Goal: Task Accomplishment & Management: Complete application form

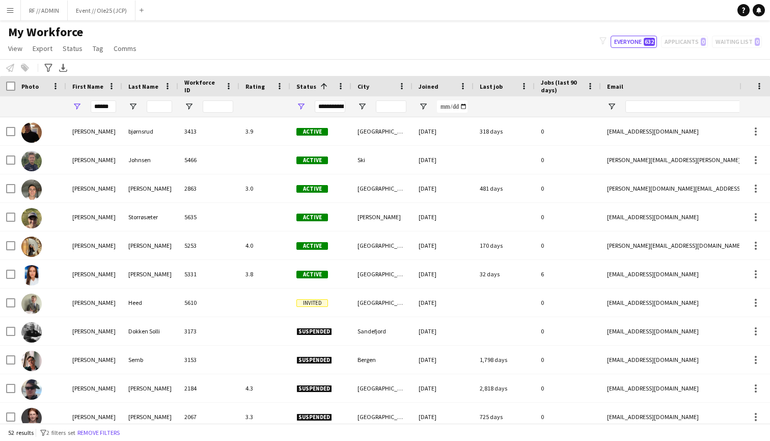
type input "******"
click at [218, 55] on div "My Workforce View Views Default view New view Update view Delete view Edit name…" at bounding box center [385, 41] width 770 height 35
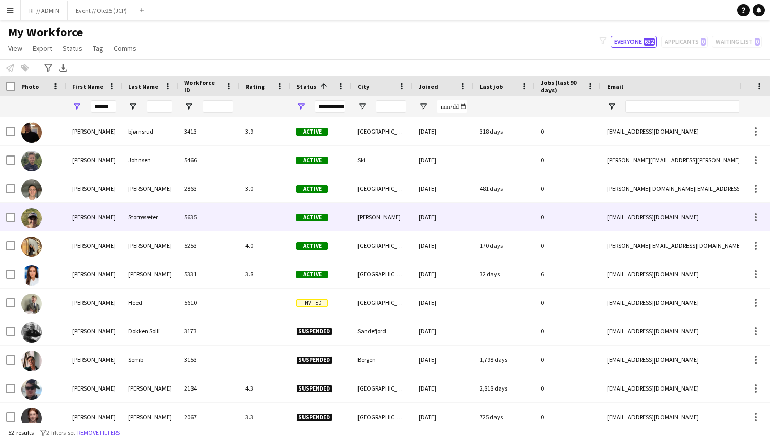
click at [95, 217] on div "Martin" at bounding box center [94, 217] width 56 height 28
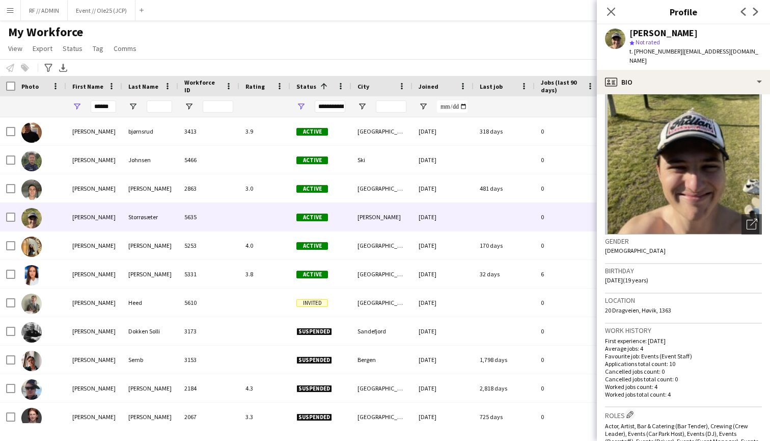
scroll to position [30, 0]
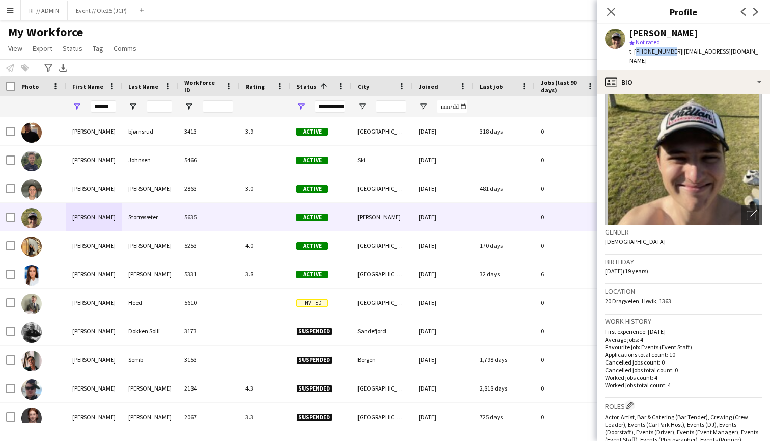
drag, startPoint x: 667, startPoint y: 50, endPoint x: 635, endPoint y: 49, distance: 31.6
click at [635, 49] on span "t. +4792152739" at bounding box center [656, 51] width 53 height 8
copy span "+4792152739"
click at [751, 33] on app-profile-header "Martin Storrøsæter star Not rated t. +4792152739 | martinstor06@icloud.com" at bounding box center [683, 46] width 173 height 45
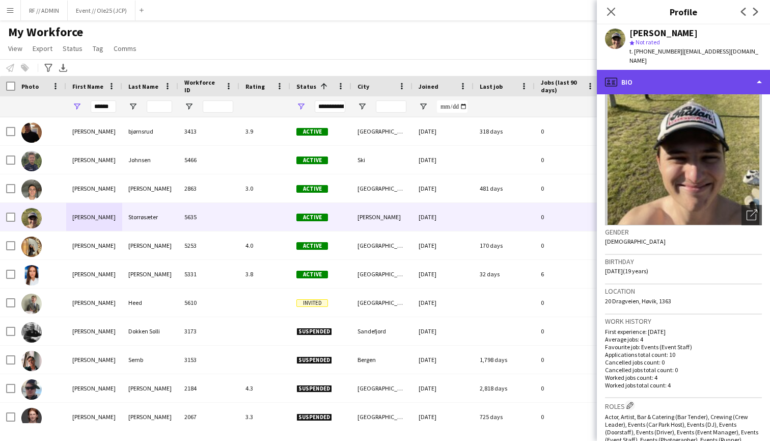
click at [754, 74] on div "profile Bio" at bounding box center [683, 82] width 173 height 24
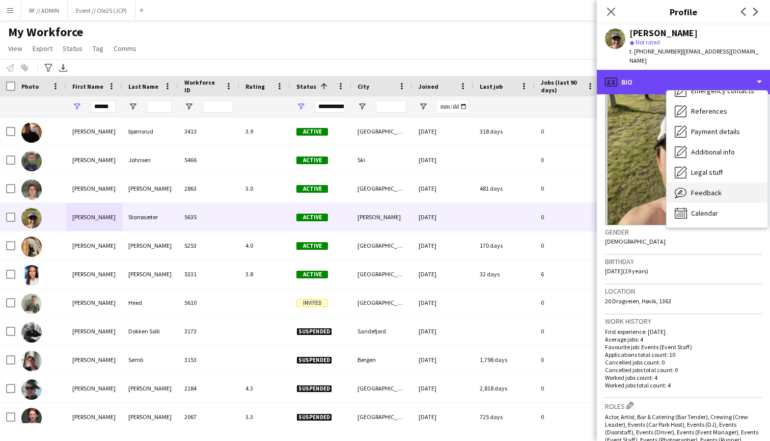
scroll to position [96, 0]
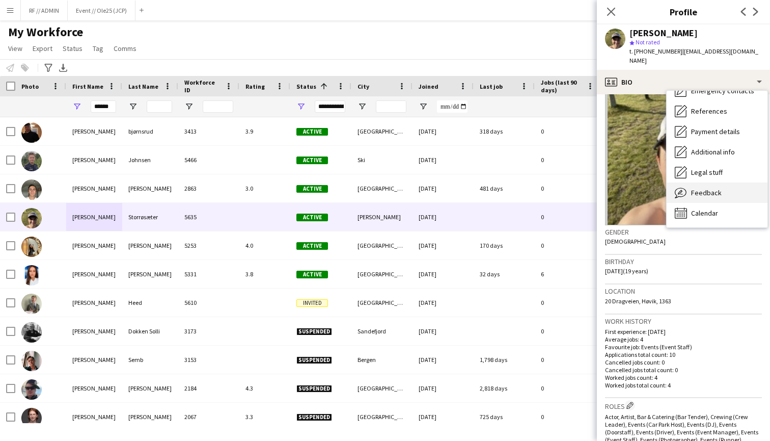
click at [713, 191] on div "Feedback Feedback" at bounding box center [717, 192] width 101 height 20
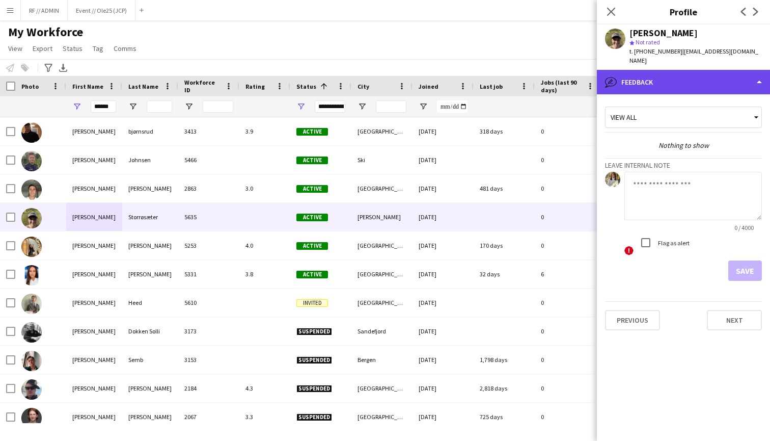
click at [741, 70] on div "bubble-pencil Feedback" at bounding box center [683, 82] width 173 height 24
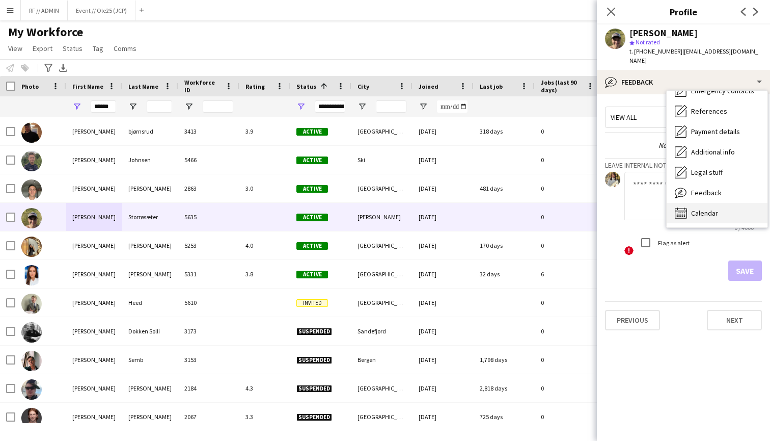
click at [709, 203] on div "Calendar Calendar" at bounding box center [717, 213] width 101 height 20
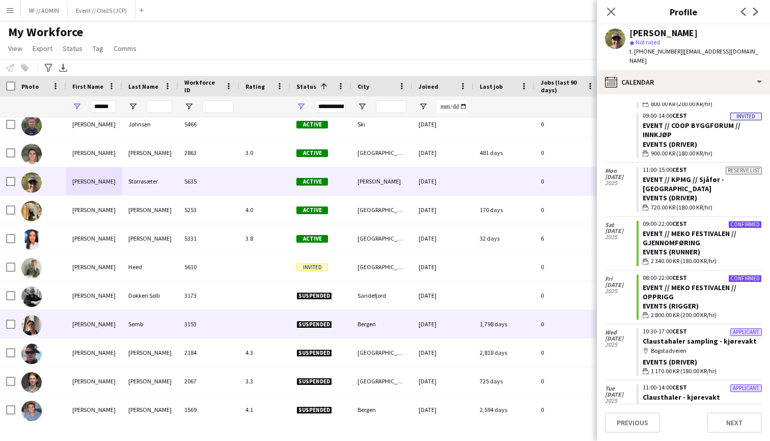
scroll to position [44, 0]
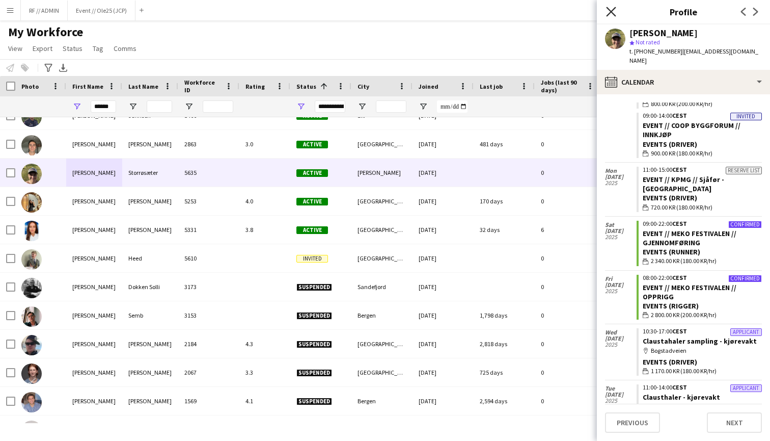
click at [610, 8] on icon "Close pop-in" at bounding box center [611, 12] width 10 height 10
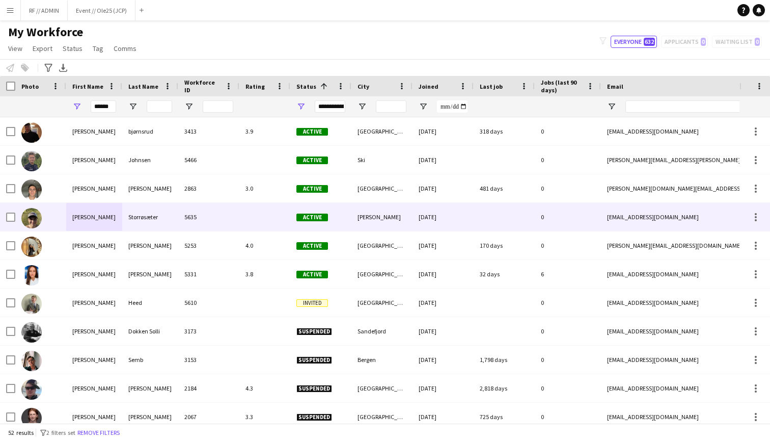
scroll to position [0, 0]
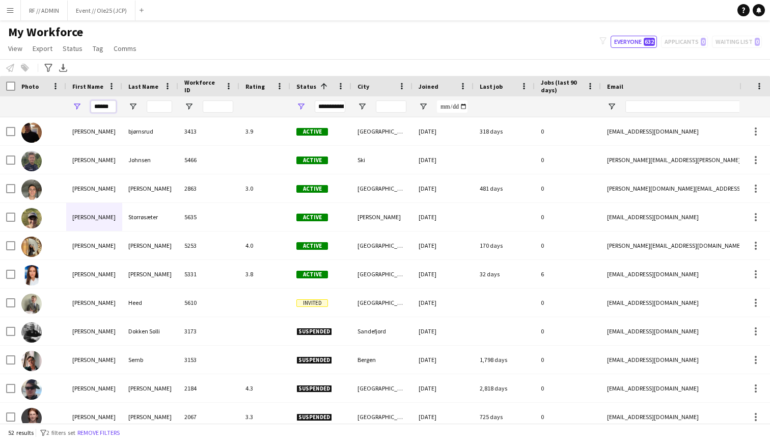
click at [107, 105] on input "******" at bounding box center [103, 106] width 25 height 12
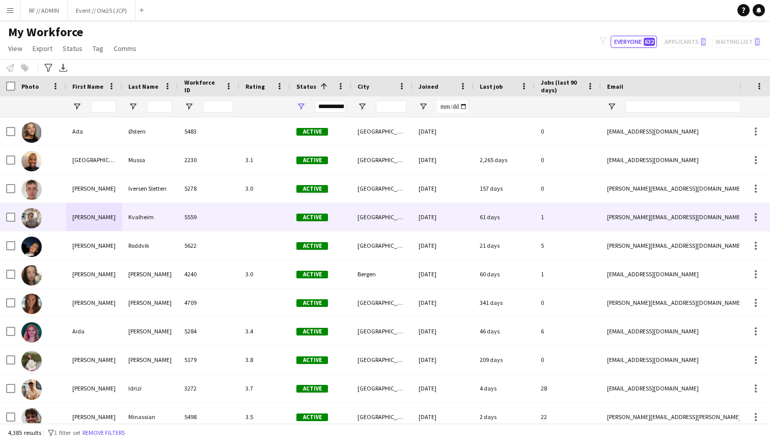
click at [38, 218] on img at bounding box center [31, 218] width 20 height 20
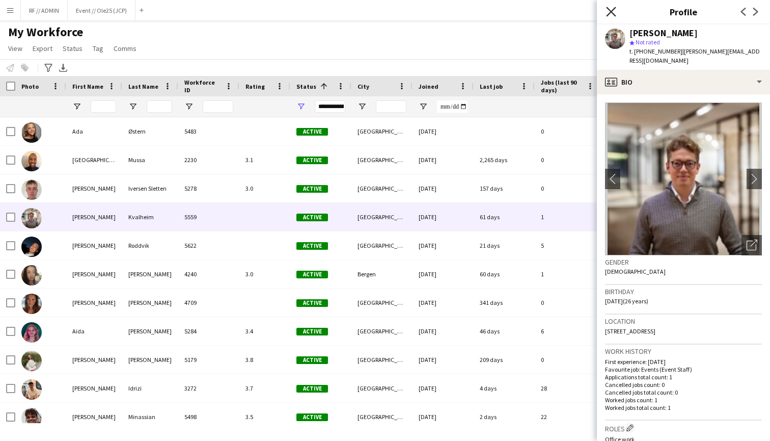
click at [610, 12] on icon "Close pop-in" at bounding box center [611, 12] width 10 height 10
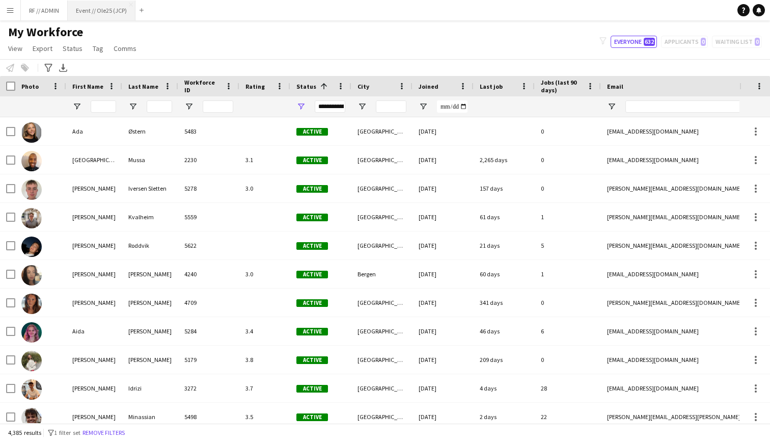
click at [79, 13] on button "Event // Ole25 (JCP) Close" at bounding box center [102, 11] width 68 height 20
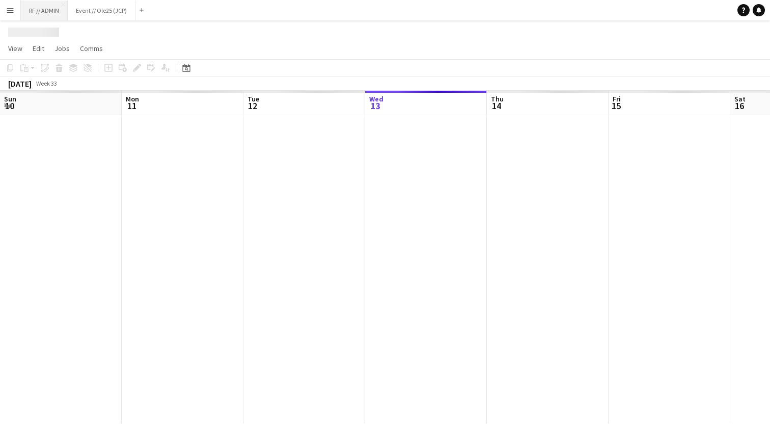
scroll to position [0, 244]
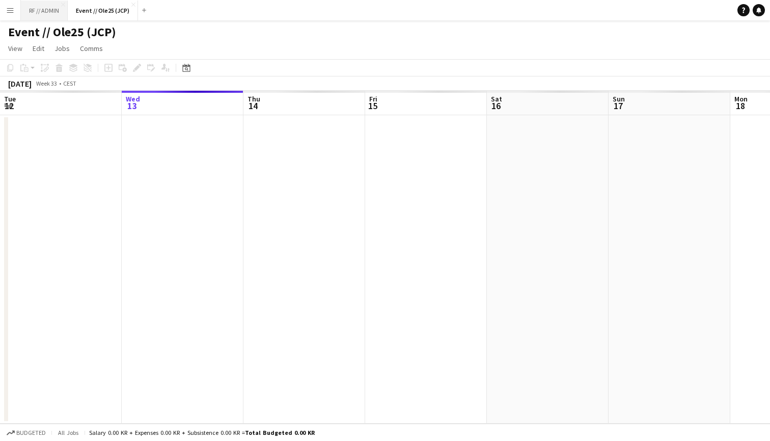
click at [44, 7] on button "RF // ADMIN Close" at bounding box center [44, 11] width 47 height 20
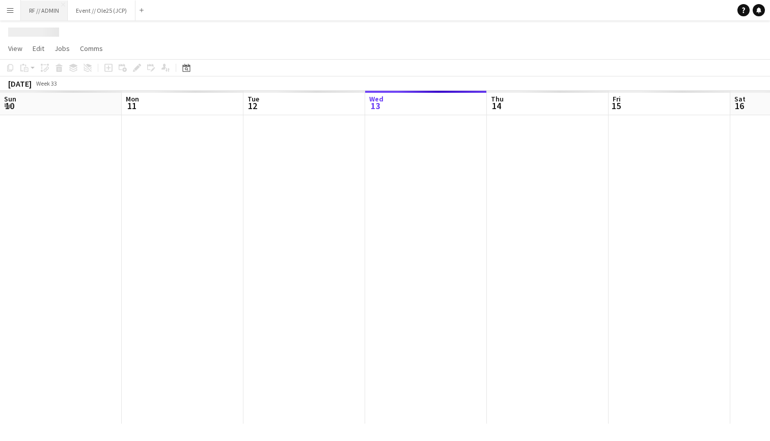
scroll to position [0, 244]
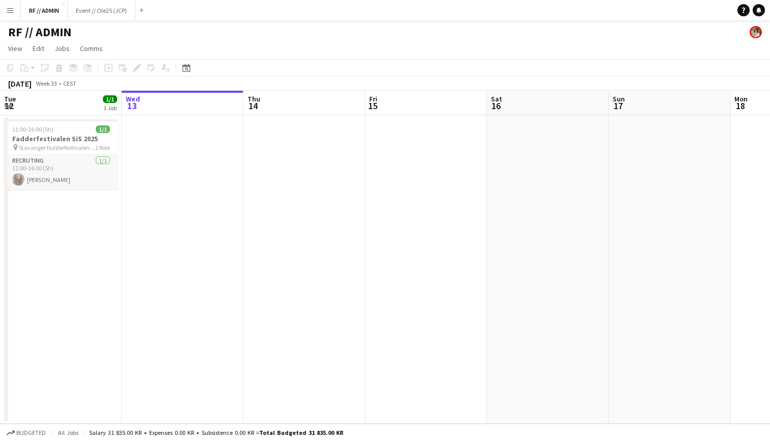
click at [88, 169] on app-card-role "Recruting [DATE] 11:00-16:00 (5h) [PERSON_NAME]" at bounding box center [61, 172] width 114 height 35
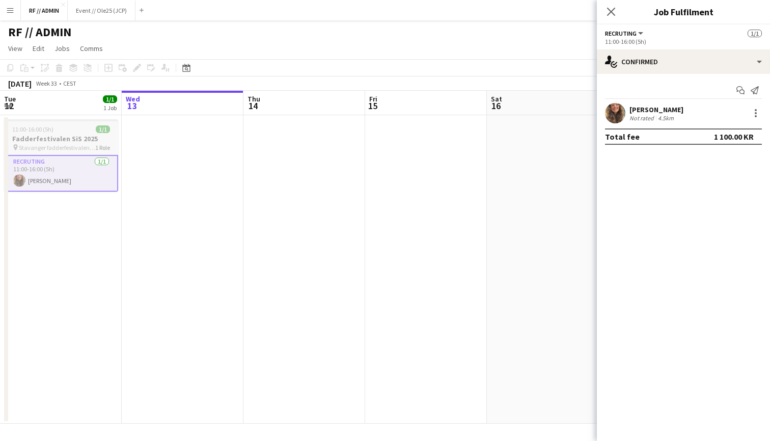
click at [89, 142] on h3 "Fadderfestivalen SiS 2025" at bounding box center [61, 138] width 114 height 9
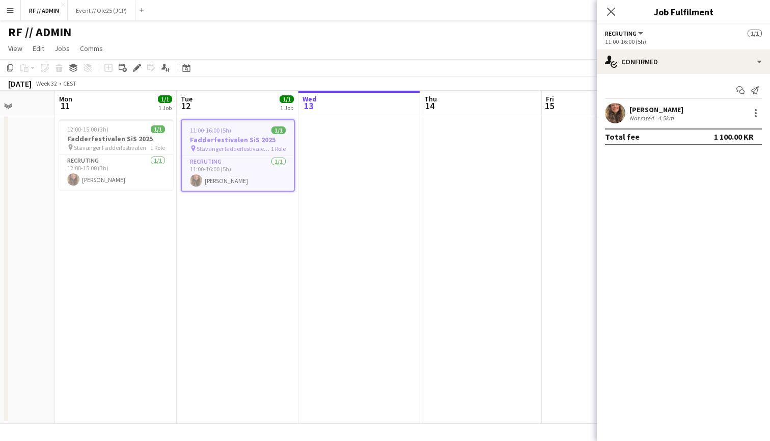
scroll to position [0, 300]
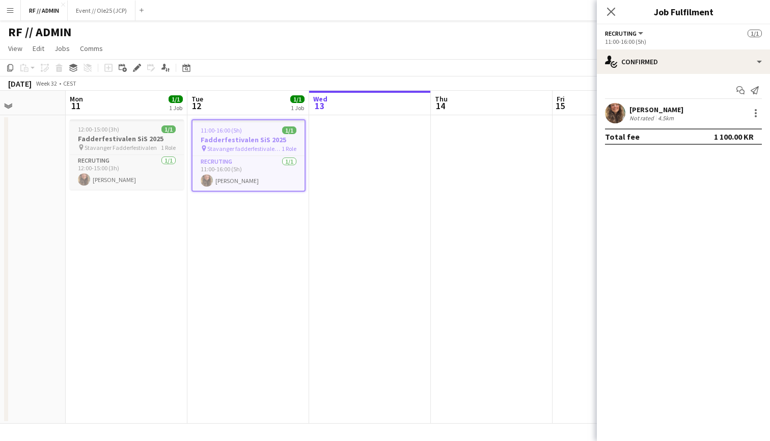
click at [150, 139] on h3 "Fadderfestivalen SiS 2025" at bounding box center [127, 138] width 114 height 9
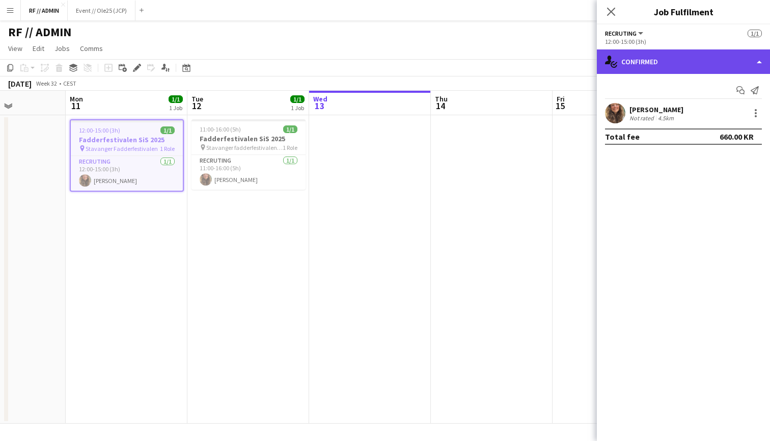
click at [746, 56] on div "single-neutral-actions-check-2 Confirmed" at bounding box center [683, 61] width 173 height 24
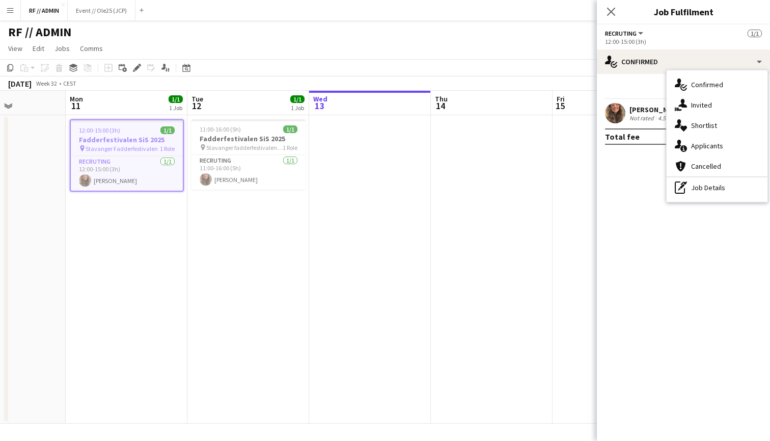
click at [694, 224] on mat-expansion-panel "check Confirmed Start chat Send notification [PERSON_NAME] Not rated 4.5km Tota…" at bounding box center [683, 257] width 173 height 367
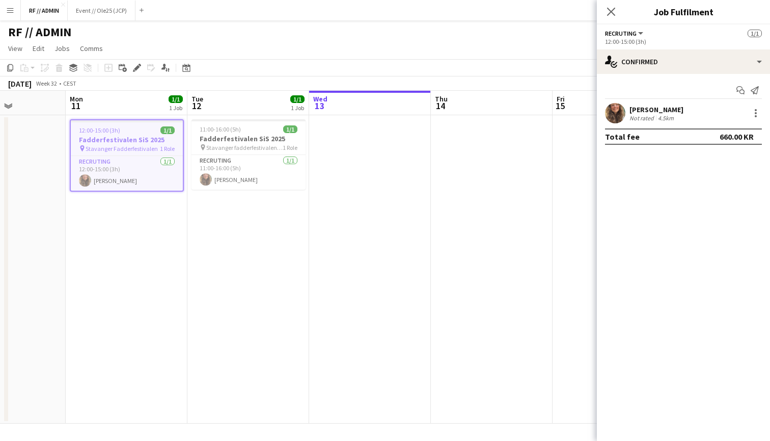
click at [277, 241] on app-date-cell "11:00-16:00 (5h) 1/1 Fadderfestivalen SiS 2025 pin Stavanger fadderfestivalen 2…" at bounding box center [249, 269] width 122 height 308
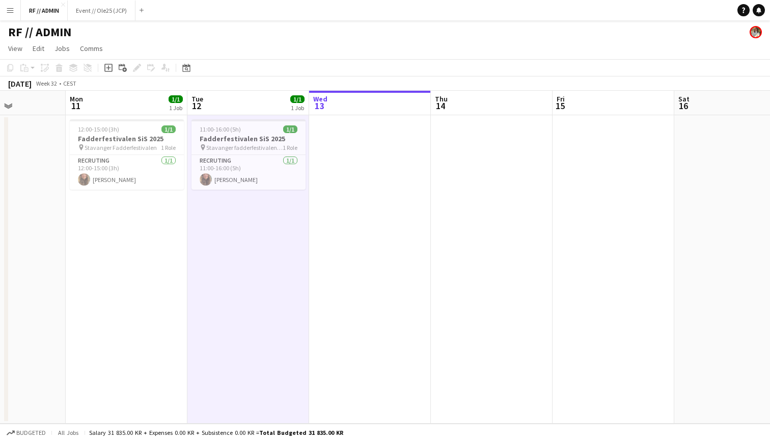
click at [325, 66] on app-toolbar "Copy Paste Paste Command V Paste with crew Command Shift V Paste linked Job [GE…" at bounding box center [385, 67] width 770 height 17
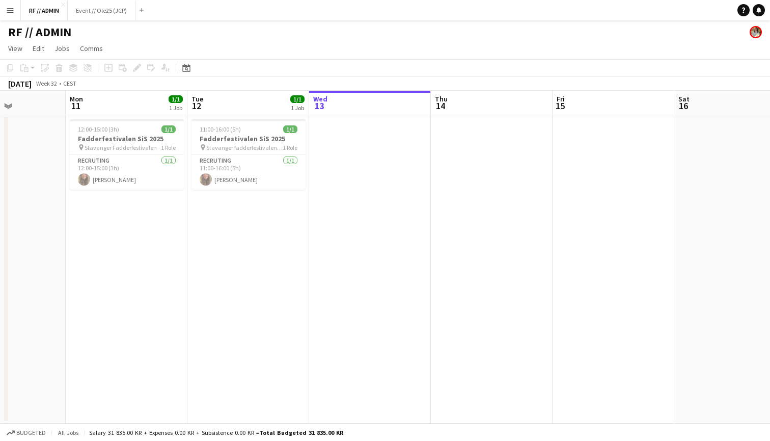
click at [10, 8] on app-icon "Menu" at bounding box center [10, 10] width 8 height 8
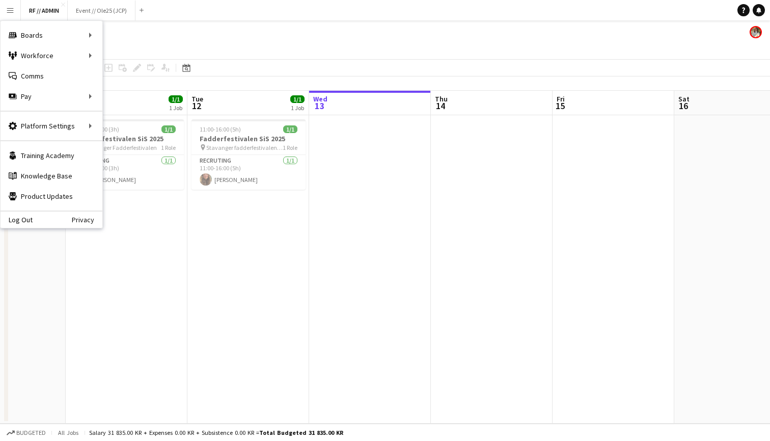
click at [291, 32] on div "RF // ADMIN" at bounding box center [385, 29] width 770 height 19
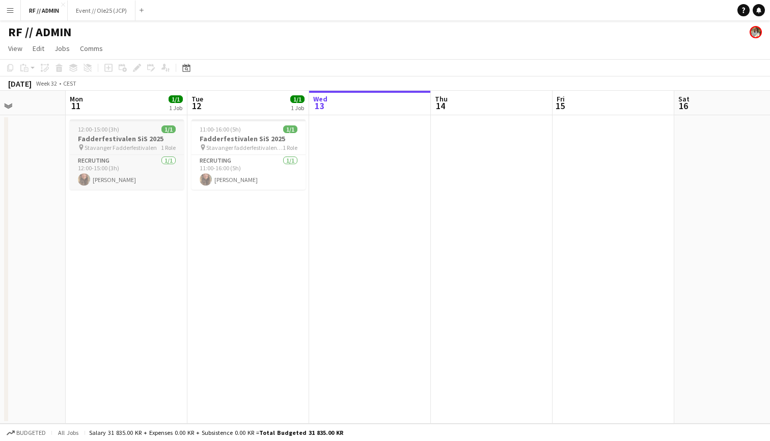
click at [134, 132] on div "12:00-15:00 (3h) 1/1" at bounding box center [127, 129] width 114 height 8
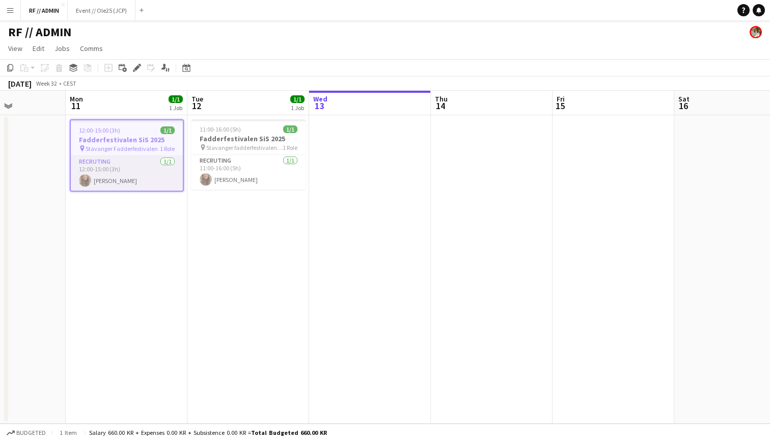
click at [145, 184] on app-card-role "Recruting [DATE] 12:00-15:00 (3h) [PERSON_NAME]" at bounding box center [127, 173] width 112 height 35
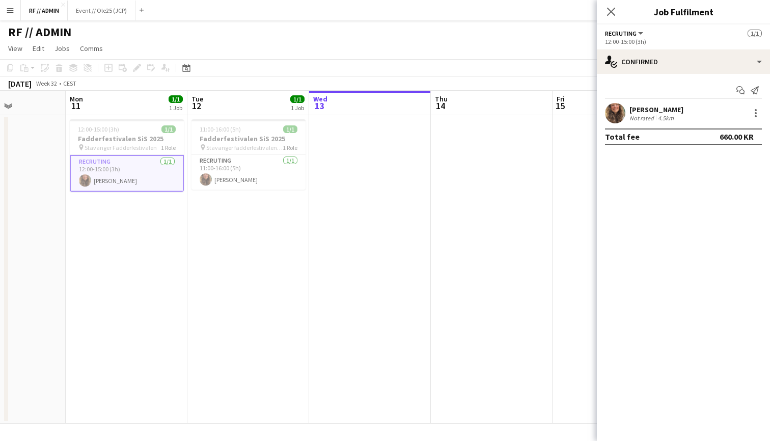
click at [749, 115] on div at bounding box center [755, 113] width 14 height 12
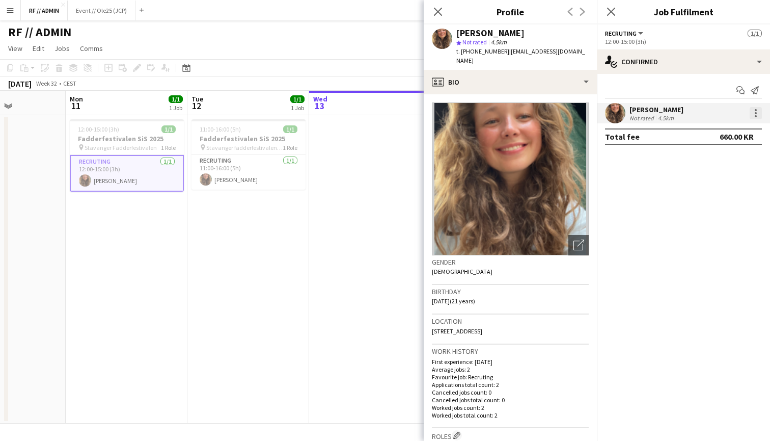
click at [760, 114] on div at bounding box center [756, 113] width 12 height 12
click at [365, 219] on div at bounding box center [385, 220] width 770 height 441
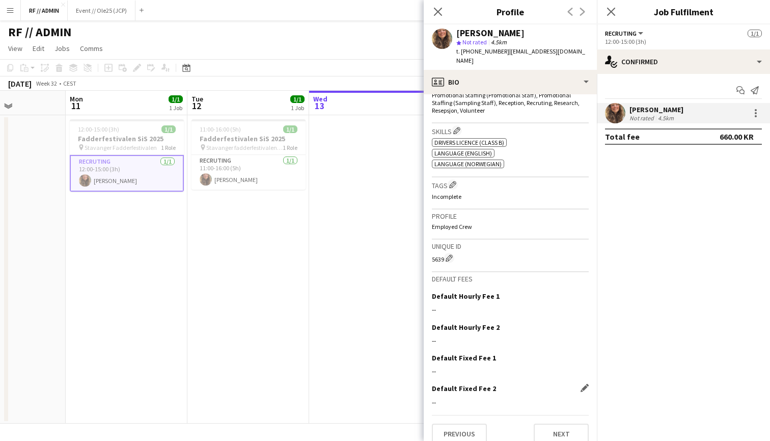
scroll to position [382, 0]
click at [551, 424] on button "Next" at bounding box center [561, 434] width 55 height 20
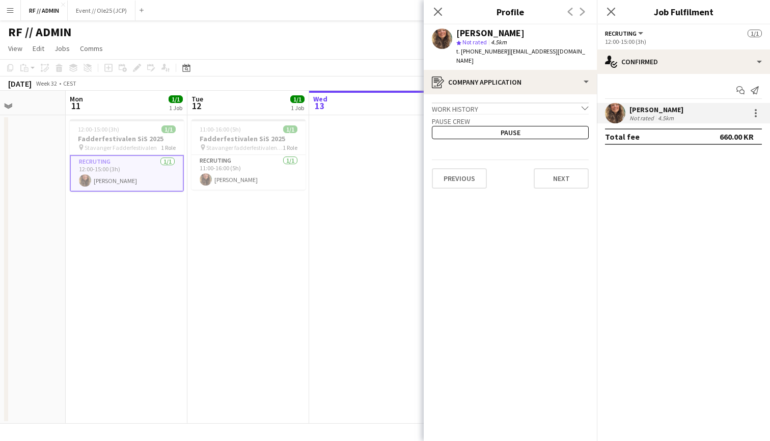
scroll to position [0, 0]
click at [588, 104] on icon "chevron-down" at bounding box center [585, 107] width 7 height 7
click at [588, 104] on icon "chevron-right" at bounding box center [585, 107] width 7 height 7
click at [559, 172] on button "Next" at bounding box center [561, 178] width 55 height 20
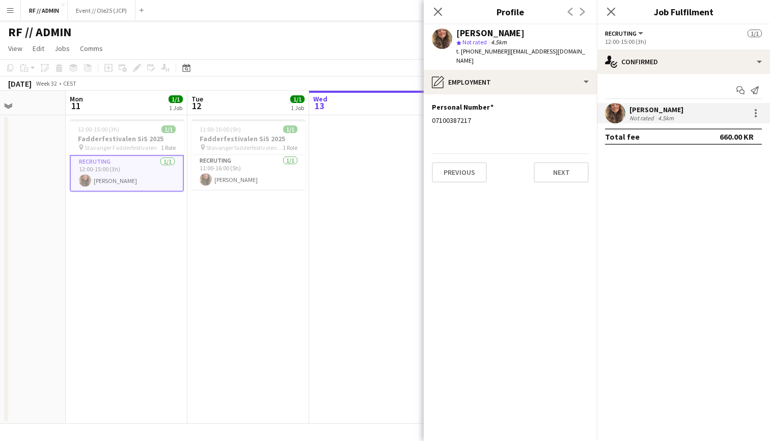
click at [559, 172] on button "Next" at bounding box center [561, 172] width 55 height 20
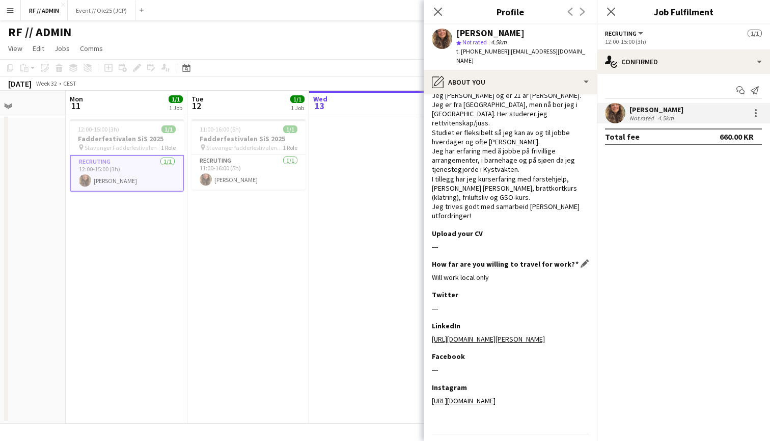
scroll to position [24, 0]
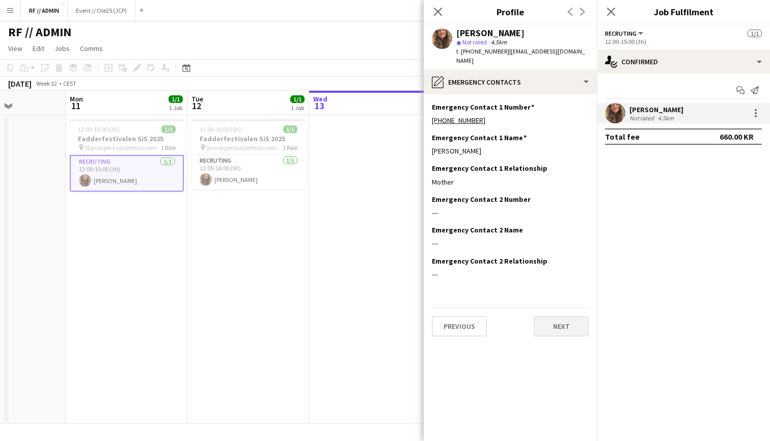
click at [557, 316] on button "Next" at bounding box center [561, 326] width 55 height 20
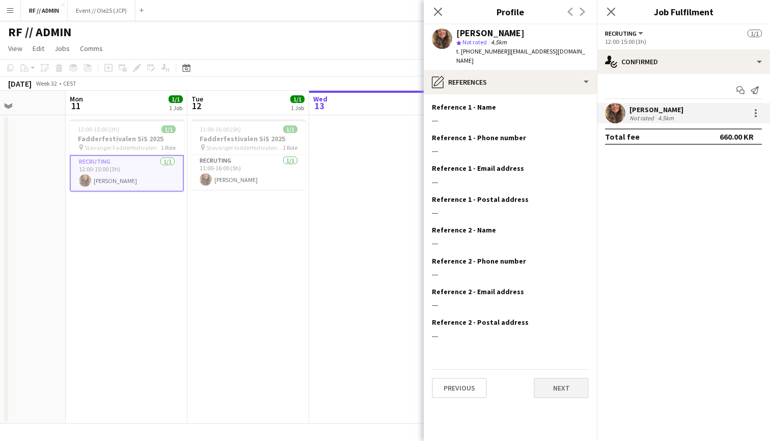
click at [552, 379] on button "Next" at bounding box center [561, 388] width 55 height 20
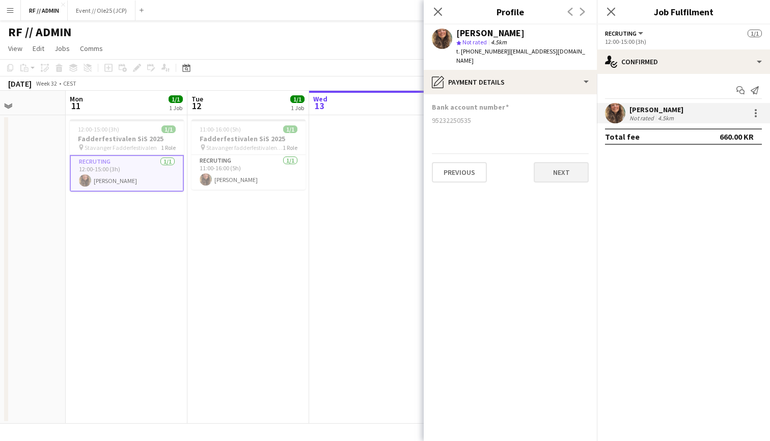
click at [552, 165] on button "Next" at bounding box center [561, 172] width 55 height 20
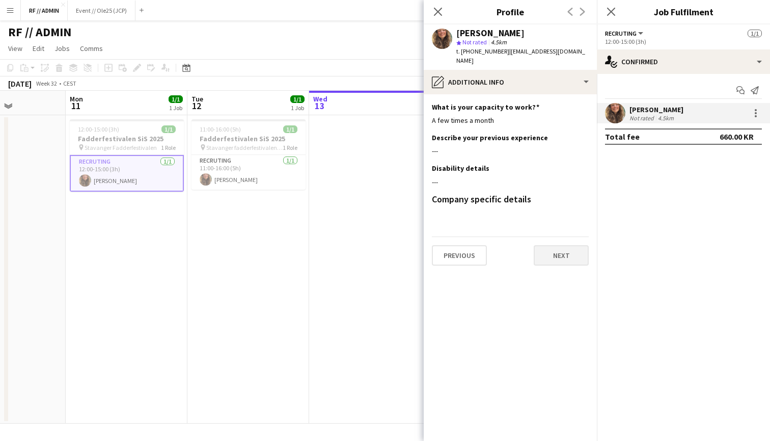
click at [560, 246] on button "Next" at bounding box center [561, 255] width 55 height 20
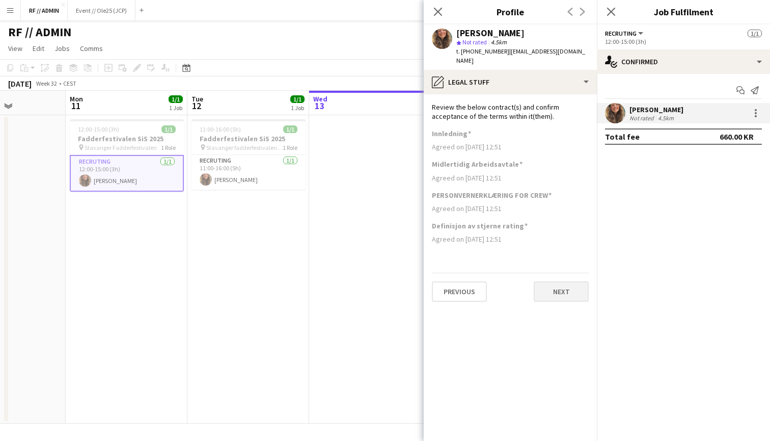
click at [561, 282] on button "Next" at bounding box center [561, 291] width 55 height 20
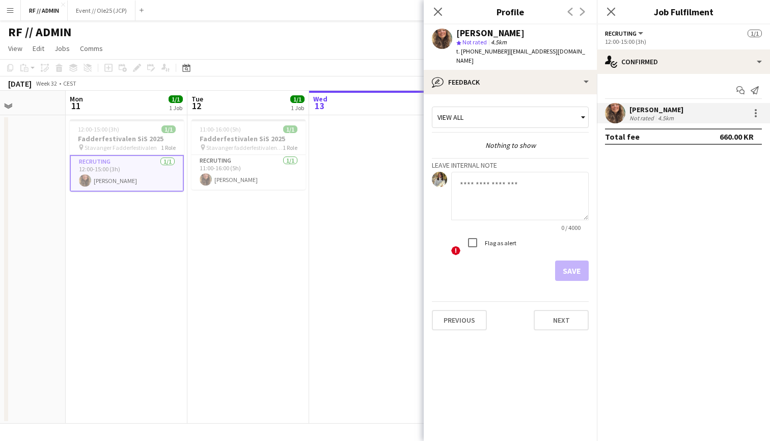
click at [512, 180] on textarea at bounding box center [520, 196] width 138 height 48
click at [503, 116] on div "View all" at bounding box center [506, 117] width 146 height 19
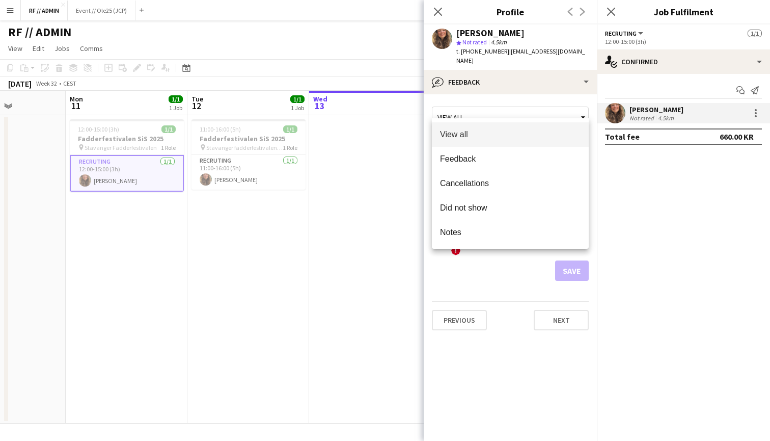
click at [572, 42] on div at bounding box center [385, 220] width 770 height 441
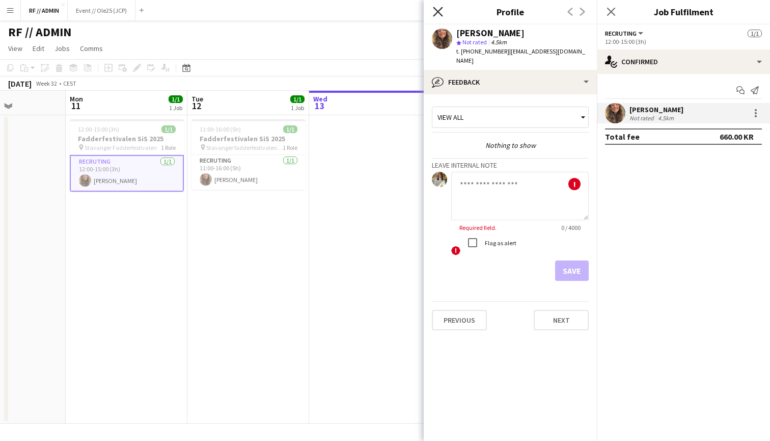
click at [437, 13] on icon at bounding box center [438, 12] width 10 height 10
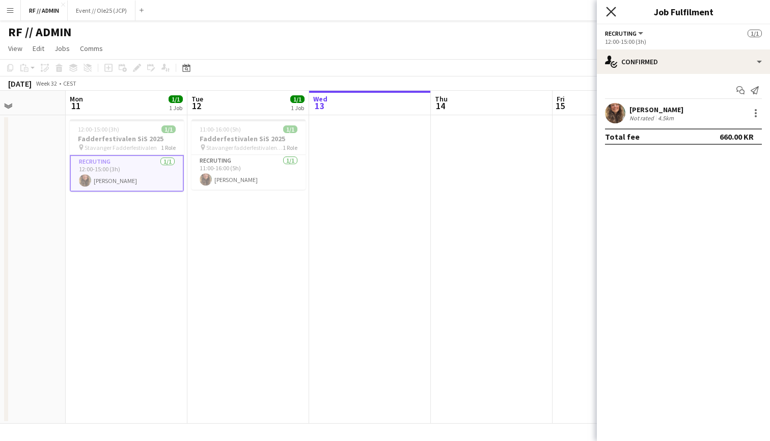
click at [614, 9] on icon at bounding box center [611, 12] width 10 height 10
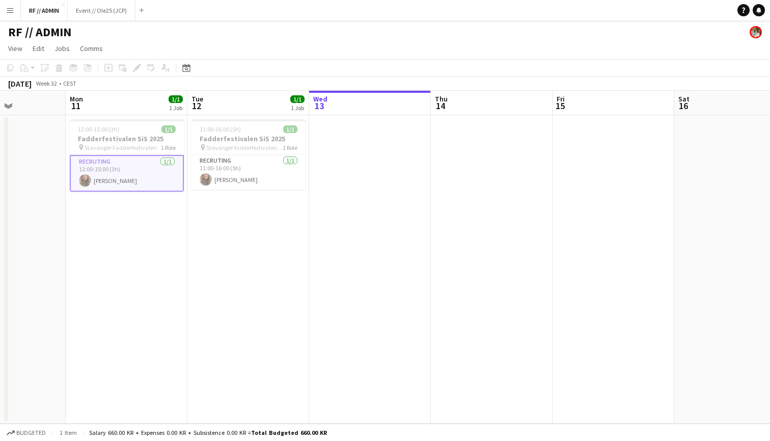
click at [420, 188] on app-date-cell at bounding box center [370, 269] width 122 height 308
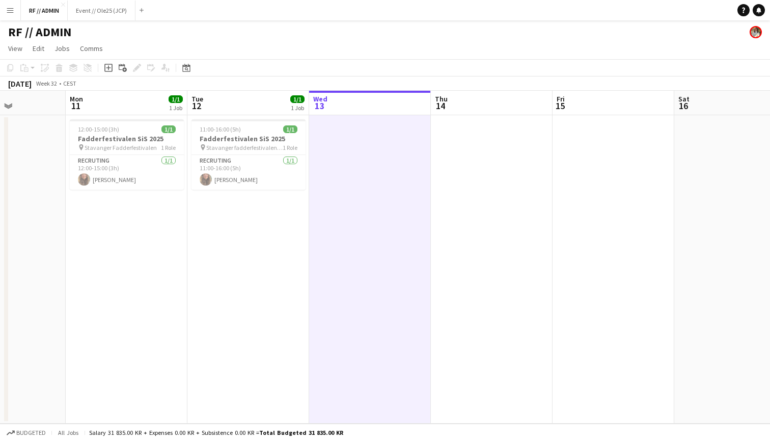
click at [448, 48] on app-page-menu "View Day view expanded Day view collapsed Month view Date picker Jump to [DATE]…" at bounding box center [385, 49] width 770 height 19
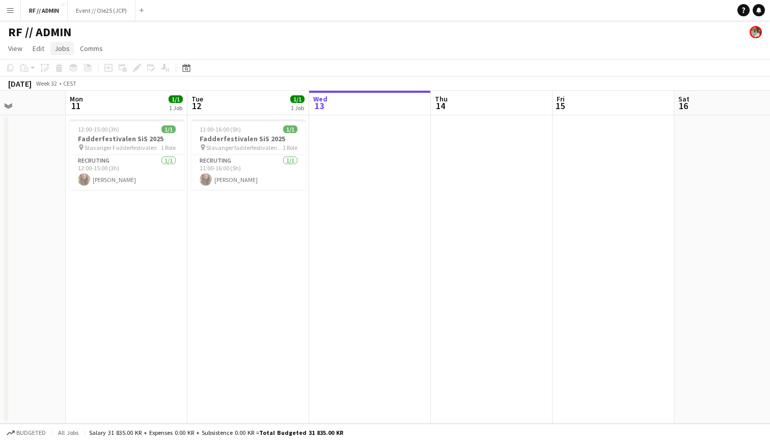
click at [51, 43] on link "Jobs" at bounding box center [61, 48] width 23 height 13
click at [103, 49] on link "Comms" at bounding box center [91, 48] width 31 height 13
click at [45, 47] on link "Edit" at bounding box center [39, 48] width 20 height 13
click at [135, 36] on div "RF // ADMIN" at bounding box center [385, 29] width 770 height 19
click at [138, 123] on app-job-card "12:00-15:00 (3h) 1/1 Fadderfestivalen SiS 2025 pin Stavanger Fadderfestivalen 1…" at bounding box center [127, 154] width 114 height 70
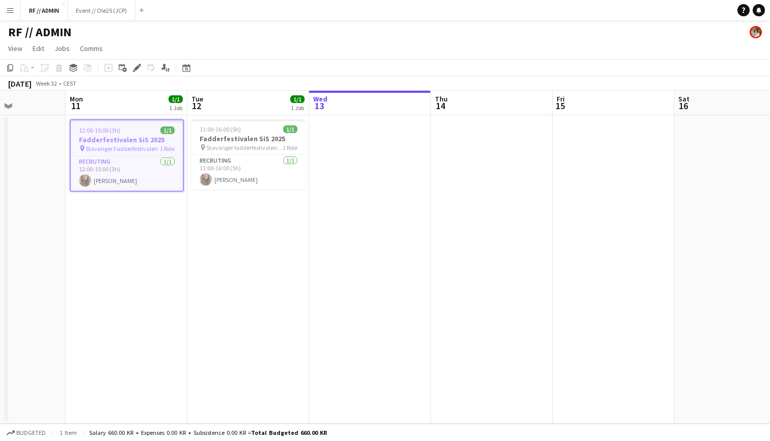
click at [137, 101] on app-board-header-date "Mon 11 1/1 1 Job" at bounding box center [127, 103] width 122 height 24
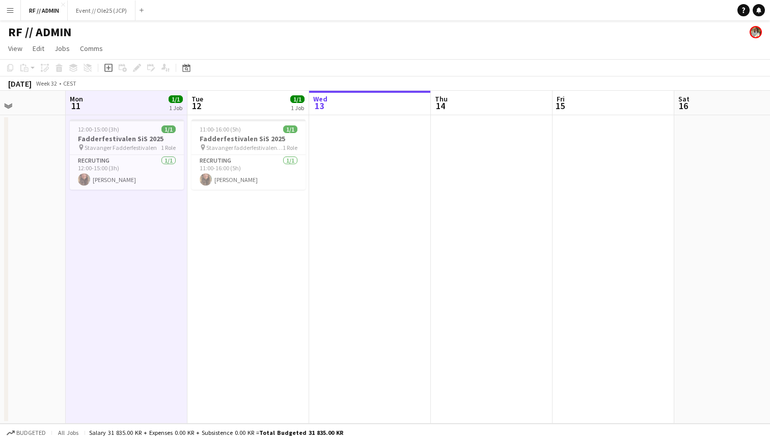
click at [189, 105] on app-board-header-date "Tue 12 1/1 1 Job" at bounding box center [249, 103] width 122 height 24
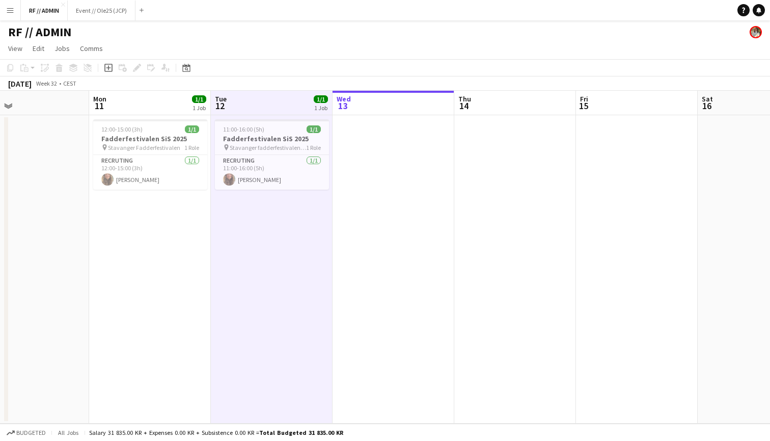
scroll to position [0, 270]
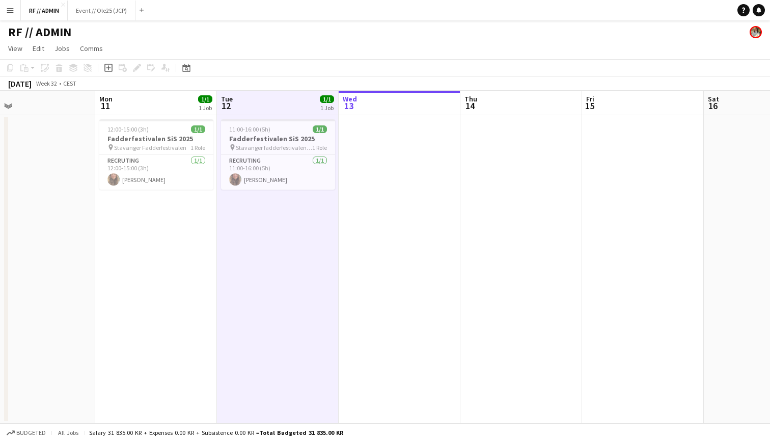
drag, startPoint x: 126, startPoint y: 98, endPoint x: 156, endPoint y: 94, distance: 29.8
click at [156, 94] on app-calendar-viewport "Fri 8 Sat 9 Sun 10 Mon 11 1/1 1 Job Tue 12 1/1 1 Job Wed 13 Thu 14 Fri 15 Sat 1…" at bounding box center [385, 257] width 770 height 333
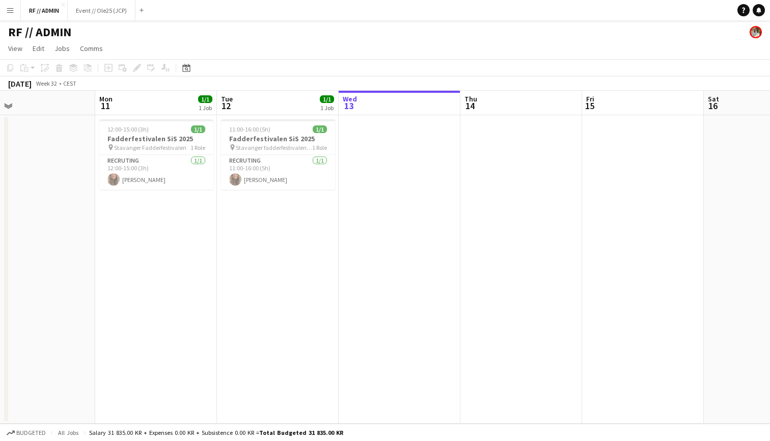
click at [144, 104] on app-board-header-date "Mon 11 1/1 1 Job" at bounding box center [156, 103] width 122 height 24
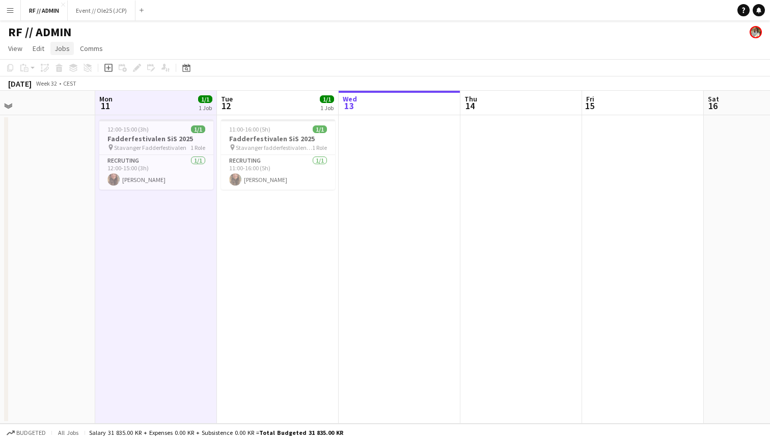
click at [62, 53] on link "Jobs" at bounding box center [61, 48] width 23 height 13
click at [89, 48] on span "Comms" at bounding box center [91, 48] width 23 height 9
click at [35, 50] on span "Edit" at bounding box center [39, 48] width 12 height 9
click at [14, 48] on span "View" at bounding box center [15, 48] width 14 height 9
click at [282, 104] on app-board-header-date "Tue 12 1/1 1 Job" at bounding box center [278, 103] width 122 height 24
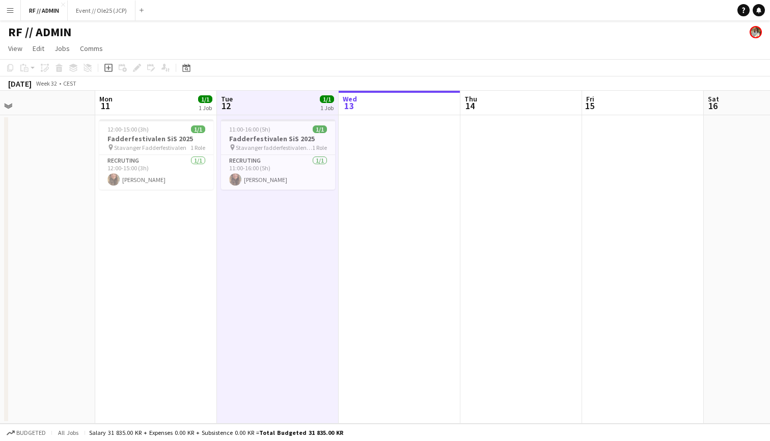
click at [282, 104] on app-board-header-date "Tue 12 1/1 1 Job" at bounding box center [278, 103] width 122 height 24
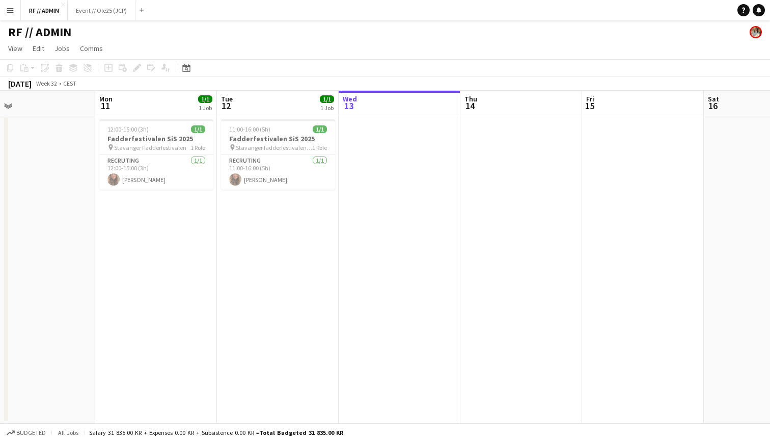
click at [282, 104] on app-board-header-date "Tue 12 1/1 1 Job" at bounding box center [278, 103] width 122 height 24
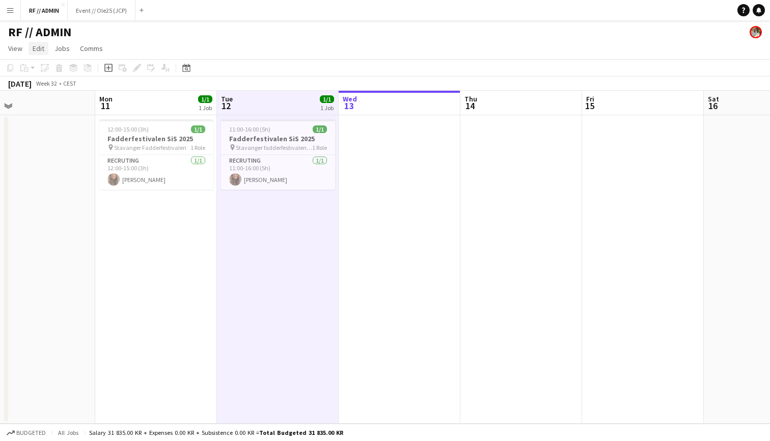
click at [37, 51] on span "Edit" at bounding box center [39, 48] width 12 height 9
click at [54, 51] on link "Jobs" at bounding box center [61, 48] width 23 height 13
click at [88, 49] on span "Comms" at bounding box center [91, 48] width 23 height 9
click at [112, 37] on div "RF // ADMIN" at bounding box center [385, 29] width 770 height 19
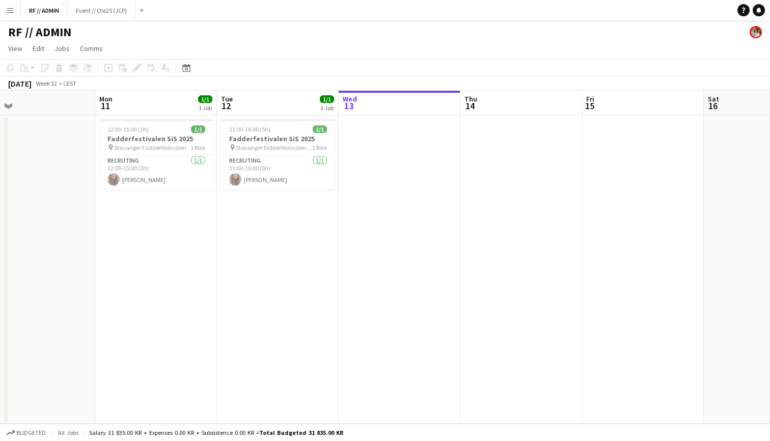
click at [7, 9] on app-icon "Menu" at bounding box center [10, 10] width 8 height 8
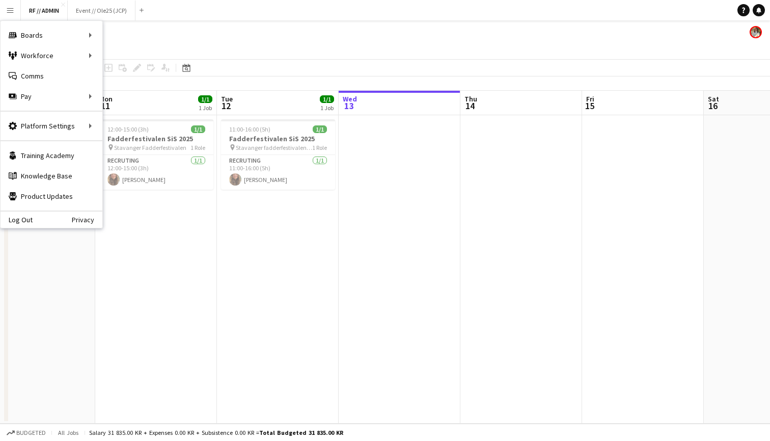
click at [197, 45] on app-page-menu "View Day view expanded Day view collapsed Month view Date picker Jump to [DATE]…" at bounding box center [385, 49] width 770 height 19
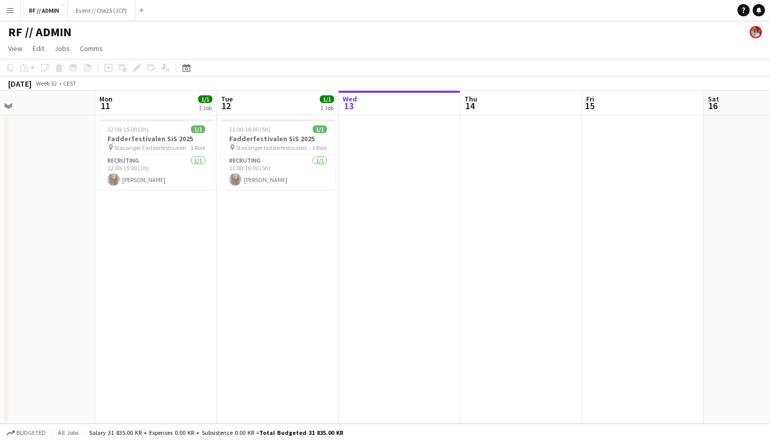
click at [334, 46] on app-page-menu "View Day view expanded Day view collapsed Month view Date picker Jump to [DATE]…" at bounding box center [385, 49] width 770 height 19
click at [11, 16] on button "Menu" at bounding box center [10, 10] width 20 height 20
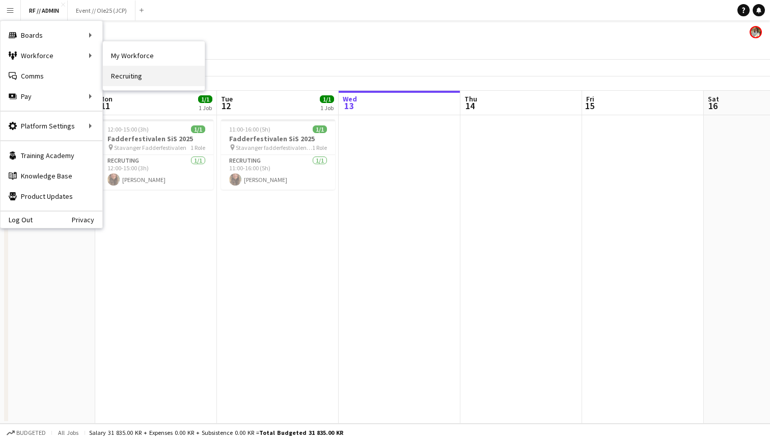
click at [138, 78] on link "Recruiting" at bounding box center [154, 76] width 102 height 20
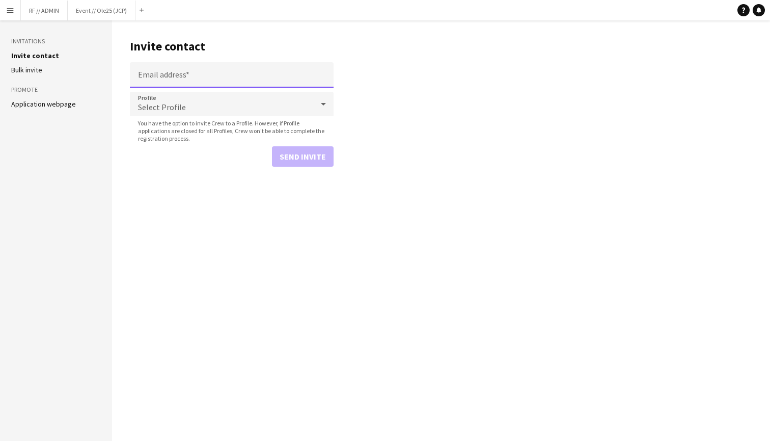
click at [174, 66] on input "Email address" at bounding box center [232, 74] width 204 height 25
type input "**********"
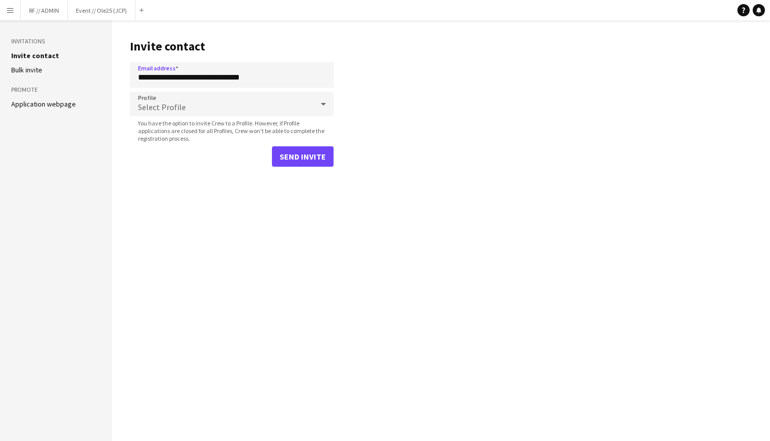
click at [162, 110] on span "Select Profile" at bounding box center [162, 107] width 48 height 10
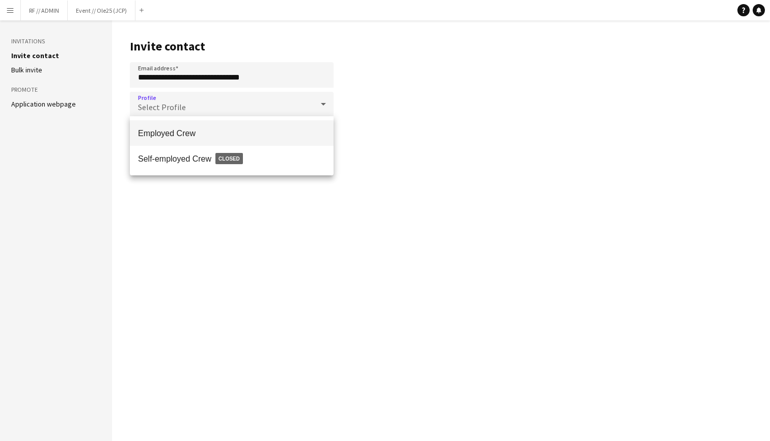
click at [172, 136] on span "Employed Crew" at bounding box center [232, 133] width 188 height 10
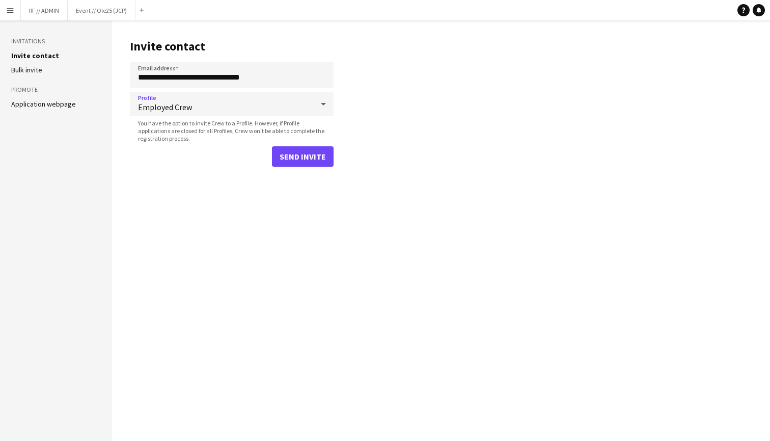
click at [307, 151] on button "Send invite" at bounding box center [303, 156] width 62 height 20
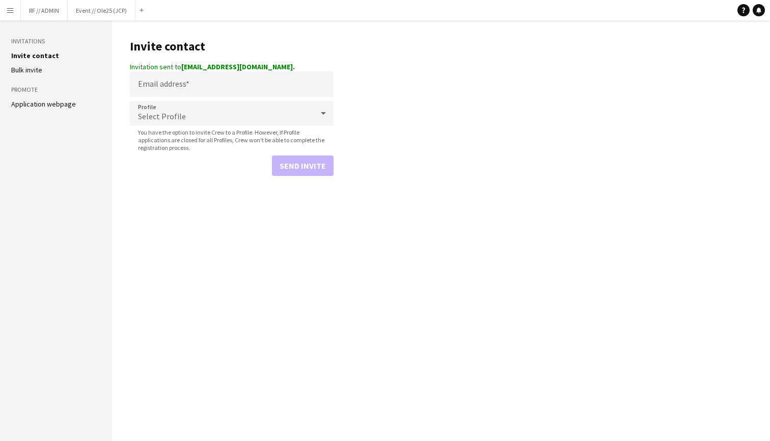
click at [10, 12] on app-icon "Menu" at bounding box center [10, 10] width 8 height 8
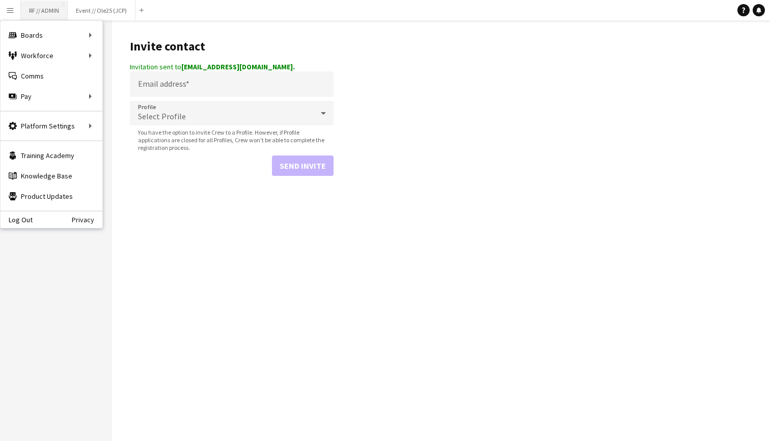
click at [35, 7] on button "RF // ADMIN Close" at bounding box center [44, 11] width 47 height 20
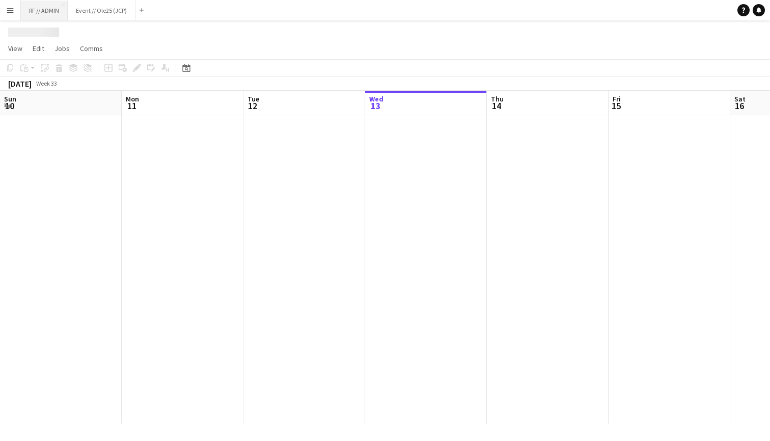
scroll to position [0, 244]
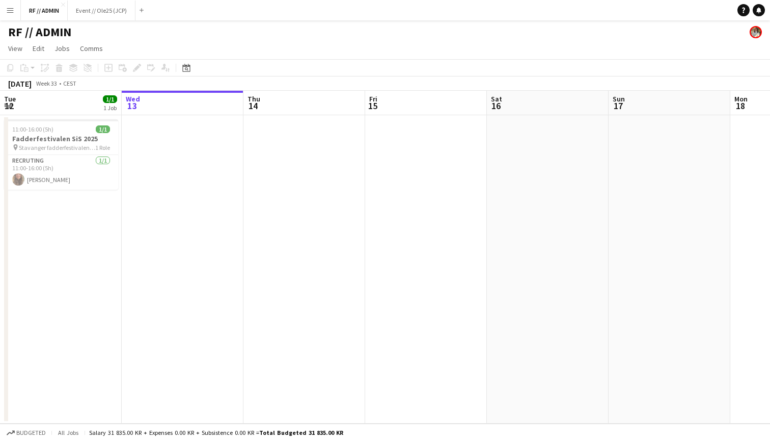
click at [409, 133] on app-date-cell at bounding box center [426, 269] width 122 height 308
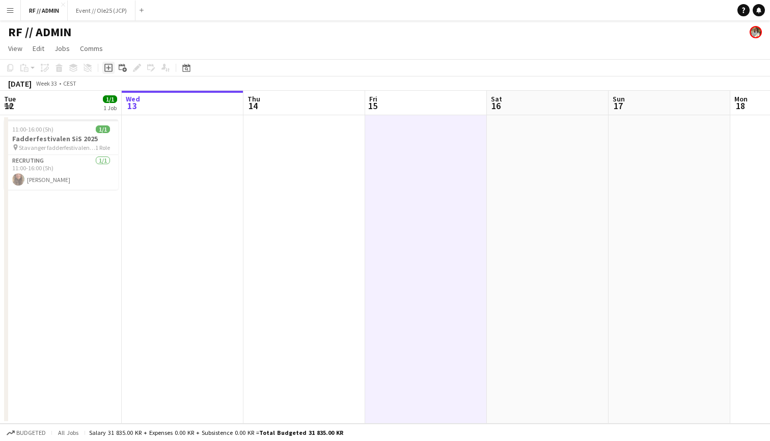
click at [111, 67] on icon "Add job" at bounding box center [108, 68] width 8 height 8
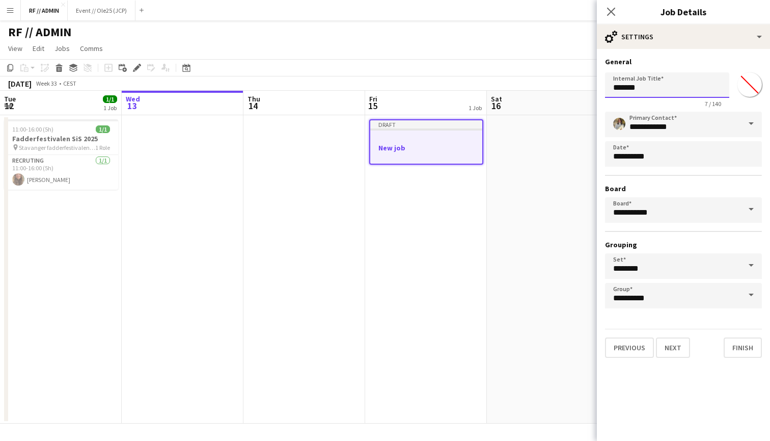
click at [647, 92] on input "*******" at bounding box center [667, 84] width 124 height 25
type input "*"
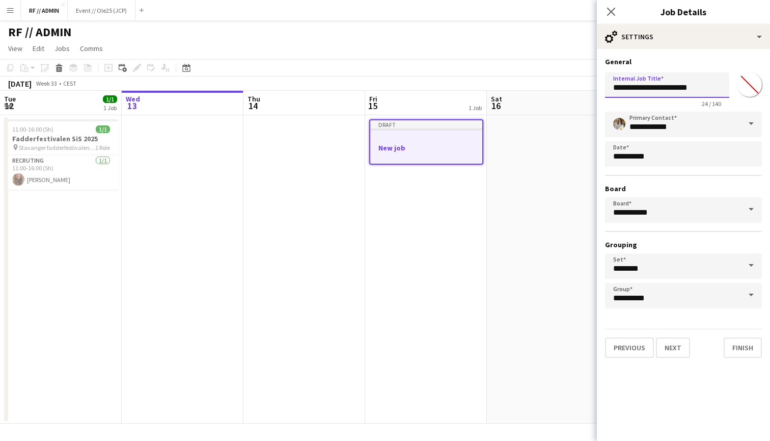
type input "**********"
click at [679, 270] on input "********" at bounding box center [683, 265] width 157 height 25
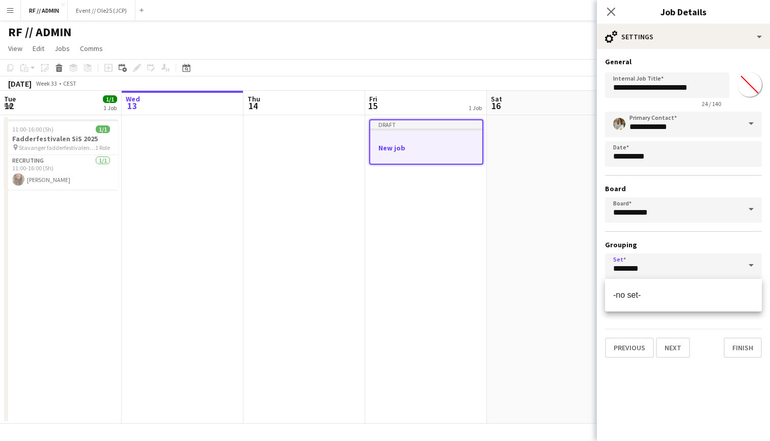
click at [746, 264] on span at bounding box center [751, 265] width 21 height 24
click at [756, 264] on span at bounding box center [751, 265] width 21 height 24
click at [689, 233] on div "**********" at bounding box center [683, 210] width 157 height 197
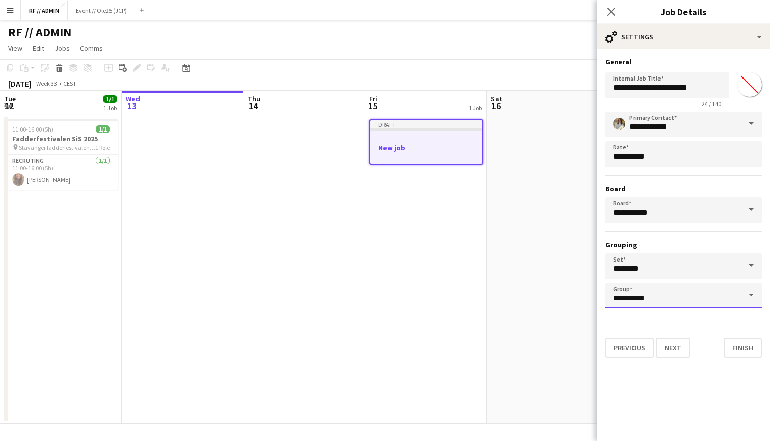
click at [677, 296] on input "**********" at bounding box center [683, 295] width 157 height 25
click at [682, 243] on h3 "Grouping" at bounding box center [683, 244] width 157 height 9
click at [752, 84] on input "*******" at bounding box center [750, 84] width 37 height 37
click at [732, 66] on h3 "General" at bounding box center [683, 61] width 157 height 9
click at [742, 350] on button "Finish" at bounding box center [743, 347] width 38 height 20
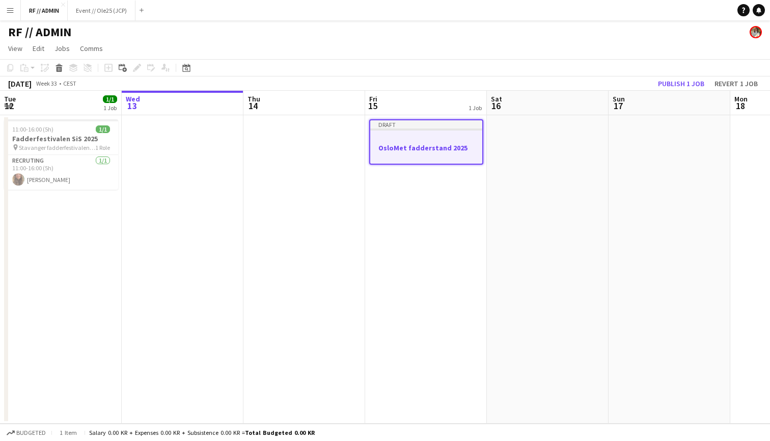
click at [442, 141] on div at bounding box center [426, 139] width 112 height 8
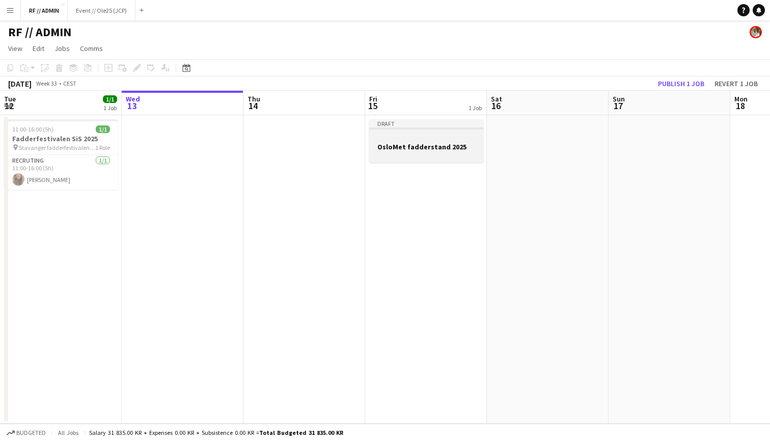
click at [442, 141] on app-job-card "Draft OsloMet fadderstand 2025" at bounding box center [426, 140] width 114 height 43
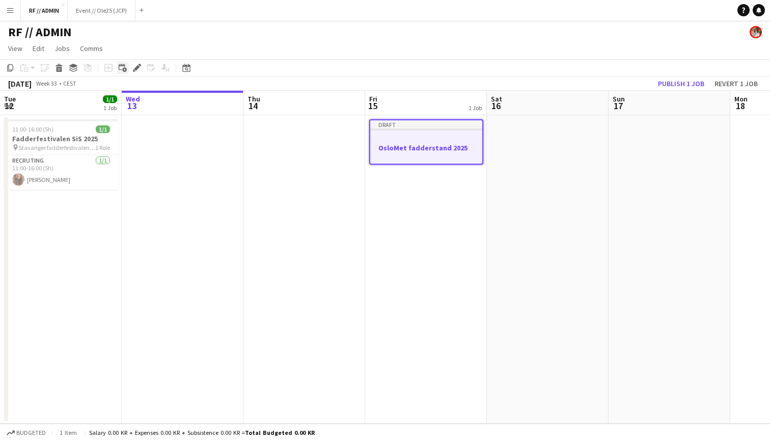
click at [124, 71] on icon at bounding box center [124, 70] width 5 height 5
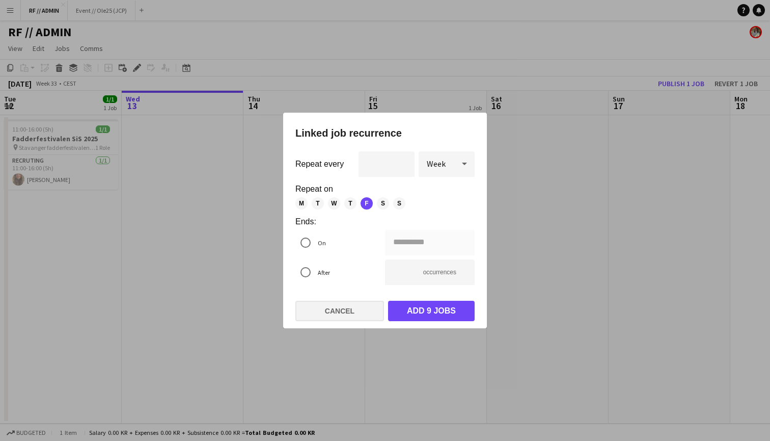
click at [357, 311] on button "Cancel" at bounding box center [340, 311] width 89 height 20
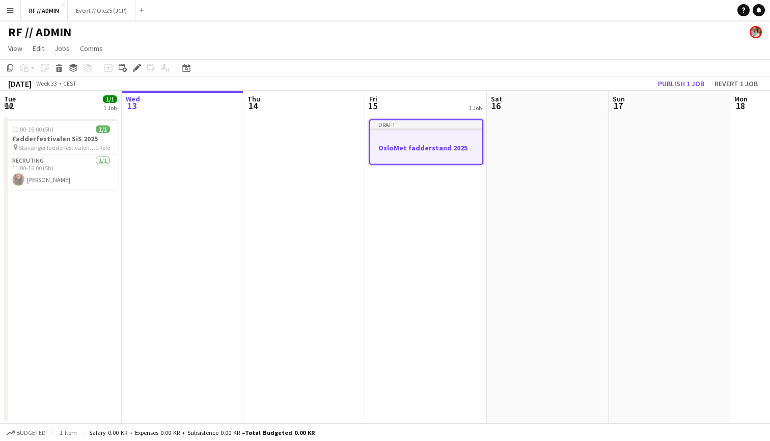
click at [143, 69] on div "Add job Add linked Job Edit Edit linked Job Applicants" at bounding box center [133, 68] width 78 height 12
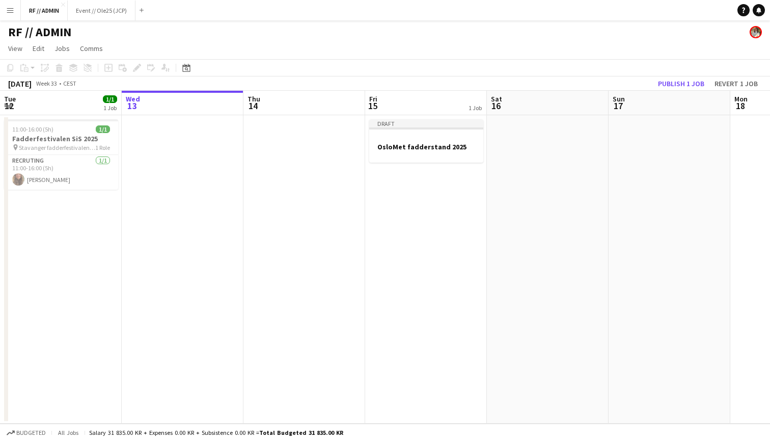
click at [137, 68] on div "Add job Add linked Job Edit Edit linked Job Applicants" at bounding box center [133, 68] width 78 height 12
click at [434, 141] on div at bounding box center [426, 138] width 114 height 8
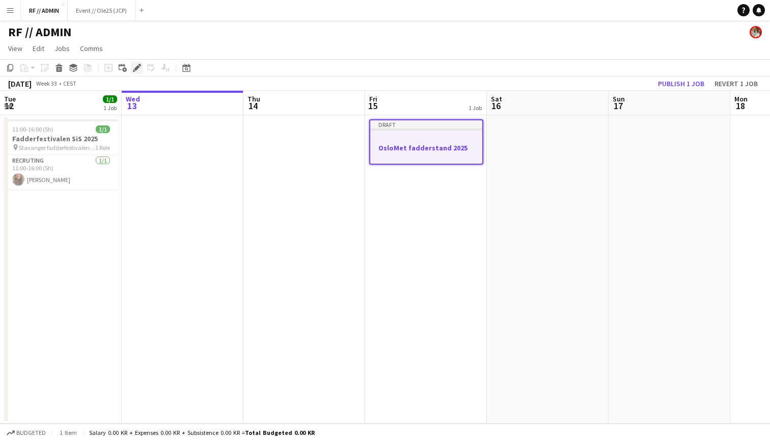
click at [136, 67] on icon at bounding box center [137, 68] width 6 height 6
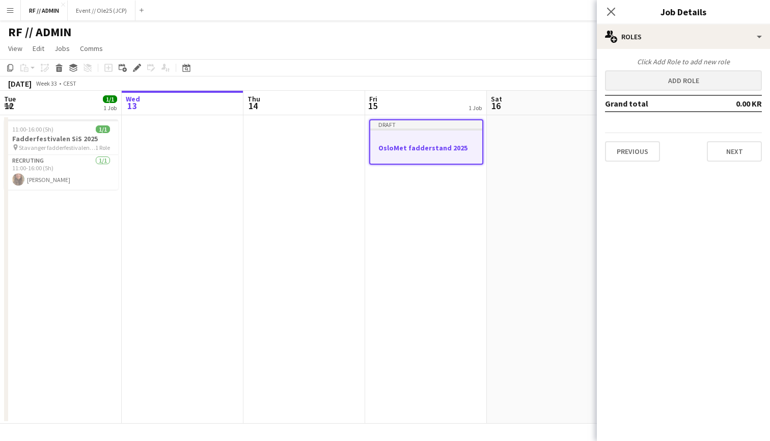
click at [677, 79] on button "Add role" at bounding box center [683, 80] width 157 height 20
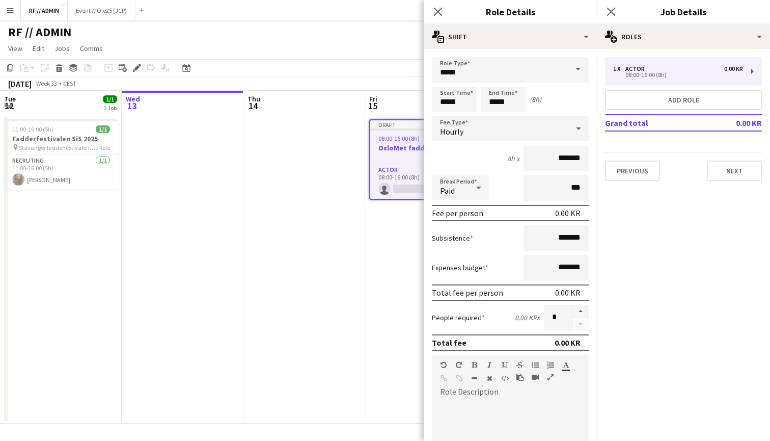
click at [569, 70] on span at bounding box center [578, 69] width 21 height 24
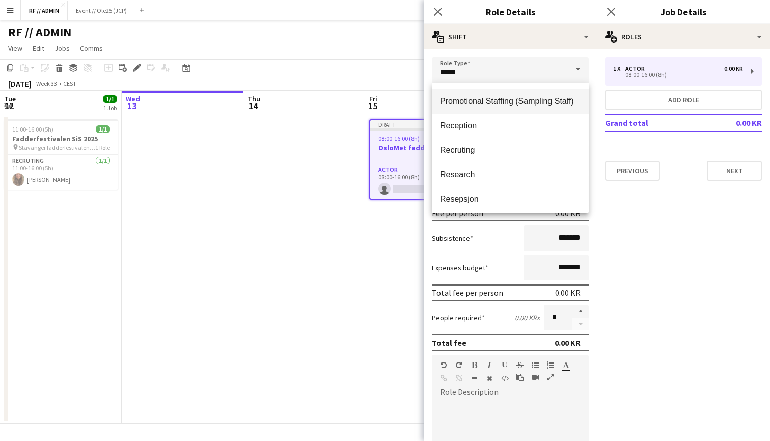
scroll to position [756, 0]
click at [492, 150] on span "Recruting" at bounding box center [510, 150] width 141 height 10
type input "*********"
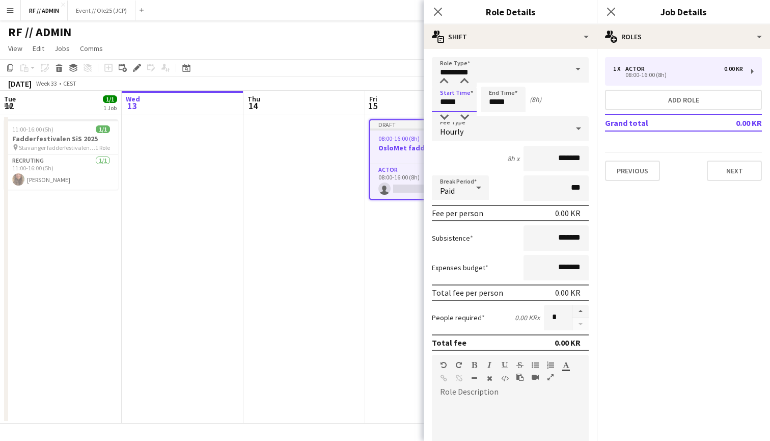
click at [464, 106] on input "*****" at bounding box center [454, 99] width 45 height 25
type input "*****"
click at [447, 80] on div at bounding box center [444, 81] width 20 height 10
click at [511, 103] on input "*****" at bounding box center [503, 99] width 45 height 25
click at [493, 83] on div at bounding box center [493, 81] width 20 height 10
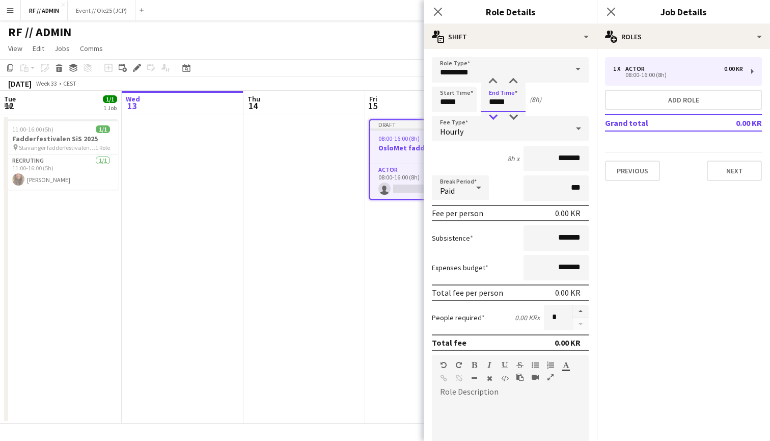
click at [491, 120] on div at bounding box center [493, 117] width 20 height 10
type input "*****"
click at [492, 118] on div at bounding box center [493, 117] width 20 height 10
click at [563, 95] on div "Start Time ***** End Time ***** (6h)" at bounding box center [510, 99] width 157 height 25
click at [506, 129] on div "Hourly" at bounding box center [500, 128] width 137 height 24
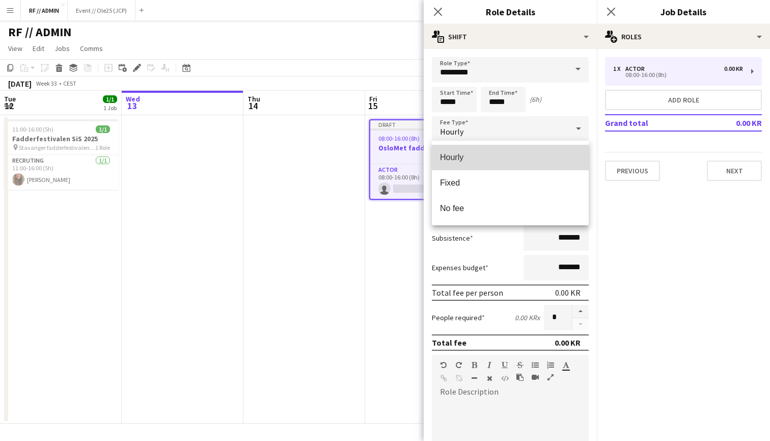
click at [484, 153] on span "Hourly" at bounding box center [510, 157] width 141 height 10
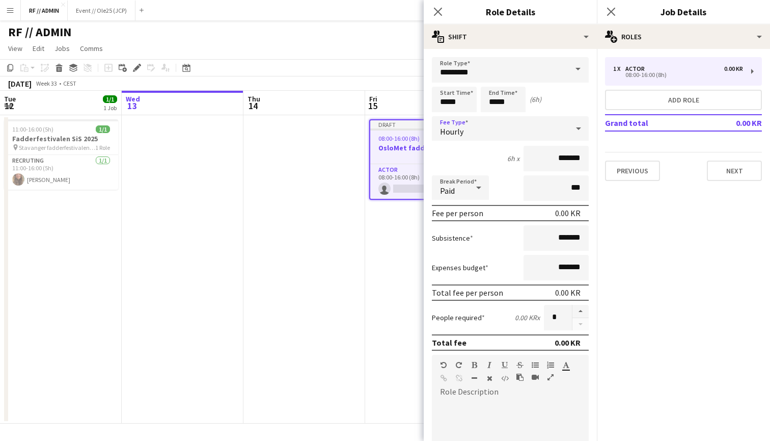
click at [525, 130] on div "Hourly" at bounding box center [500, 128] width 137 height 24
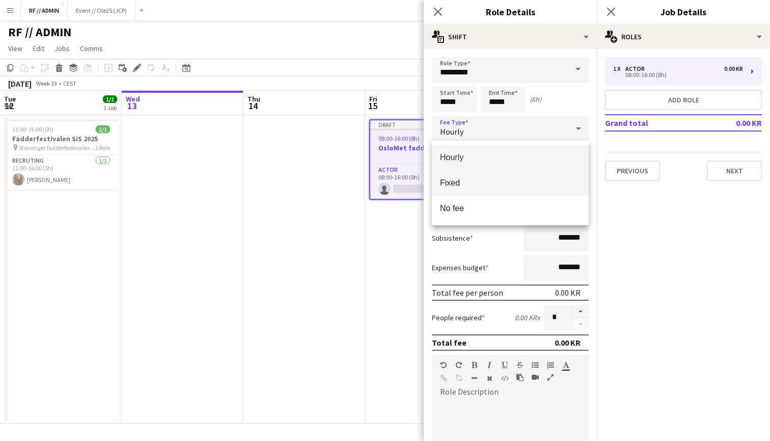
click at [486, 179] on span "Fixed" at bounding box center [510, 183] width 141 height 10
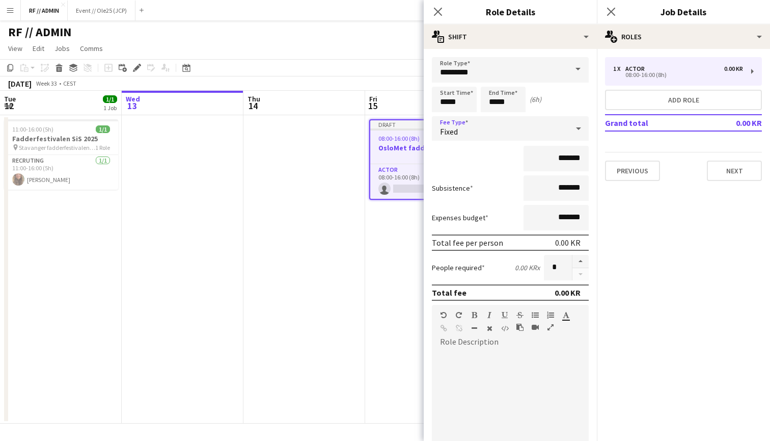
click at [515, 133] on div "Fixed" at bounding box center [500, 128] width 137 height 24
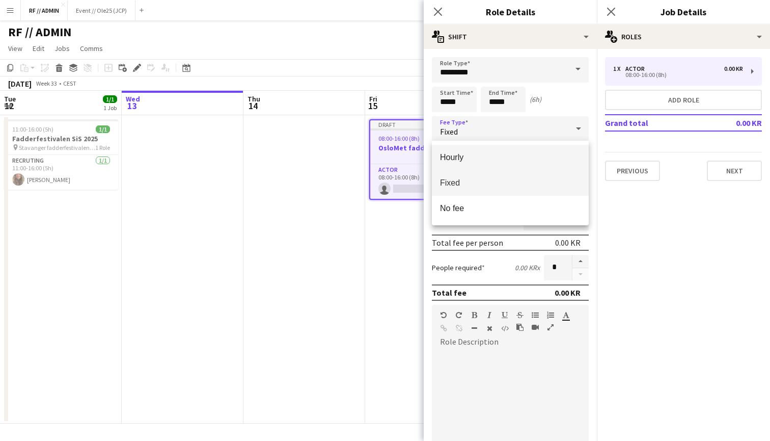
click at [492, 154] on span "Hourly" at bounding box center [510, 157] width 141 height 10
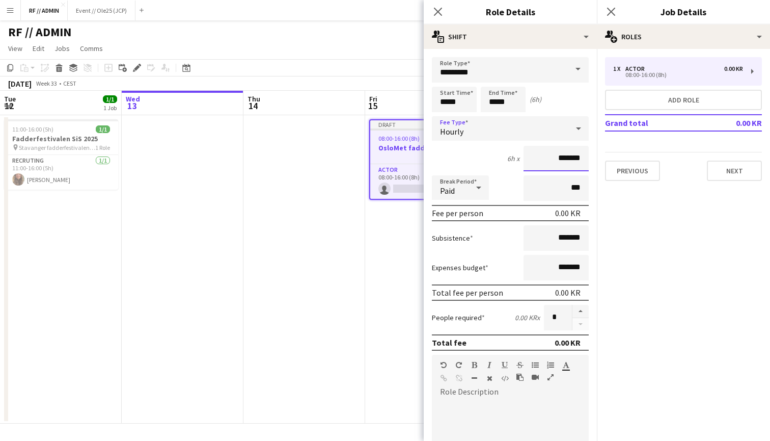
click at [544, 163] on input "*******" at bounding box center [556, 158] width 65 height 25
type input "*********"
click at [495, 162] on div "6h x *********" at bounding box center [510, 158] width 157 height 25
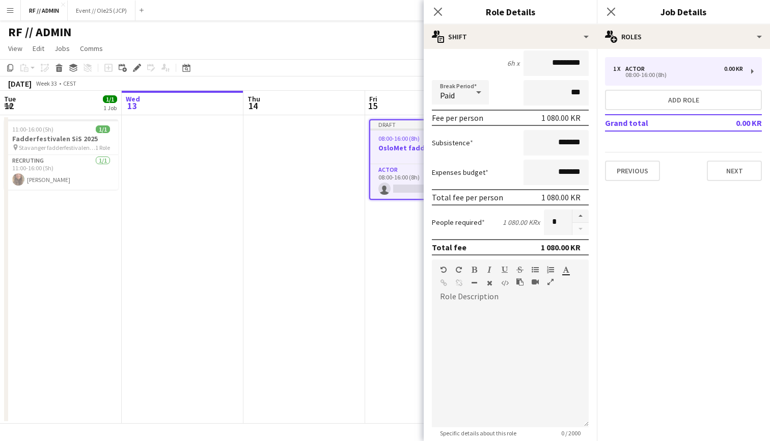
scroll to position [106, 0]
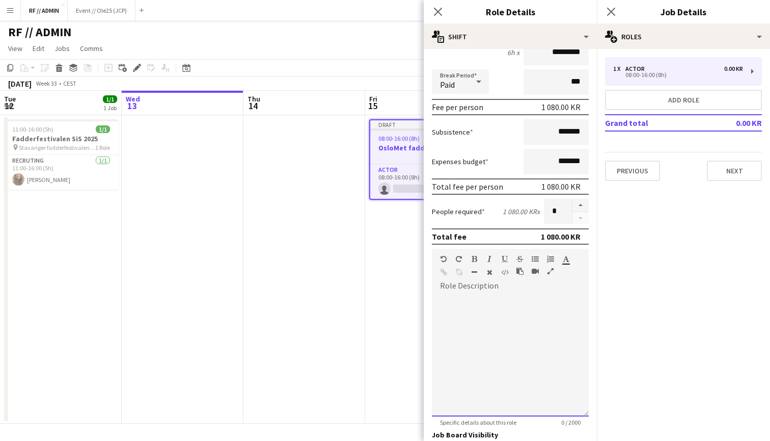
click at [468, 296] on div at bounding box center [510, 355] width 157 height 122
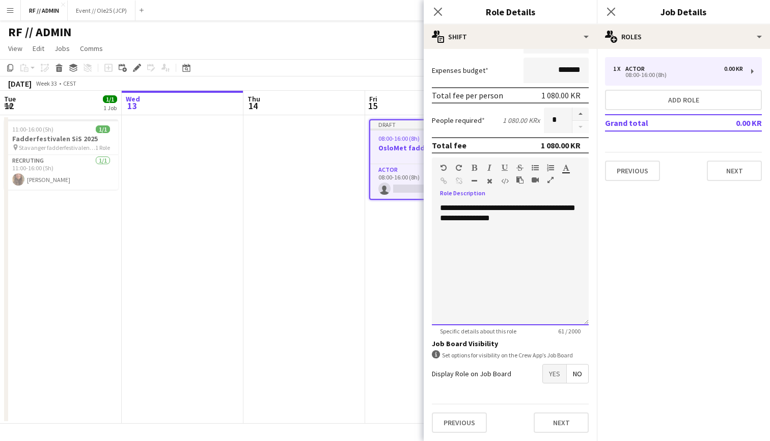
scroll to position [197, 0]
click at [561, 374] on span "Yes" at bounding box center [554, 373] width 23 height 18
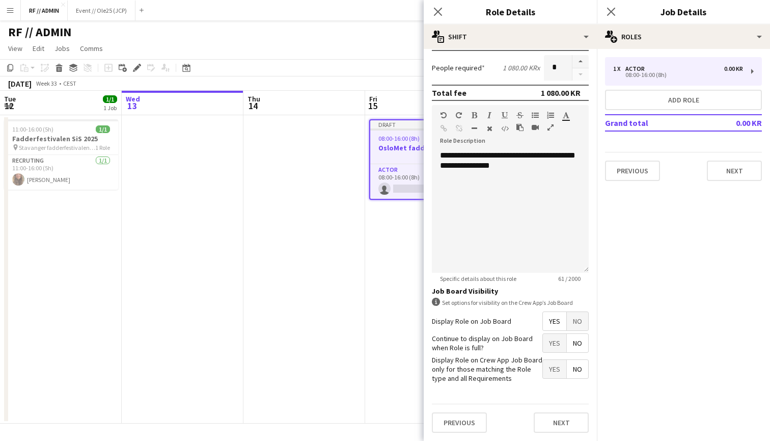
scroll to position [249, 0]
click at [580, 342] on span "No" at bounding box center [577, 343] width 21 height 18
click at [577, 323] on span "No" at bounding box center [577, 321] width 21 height 18
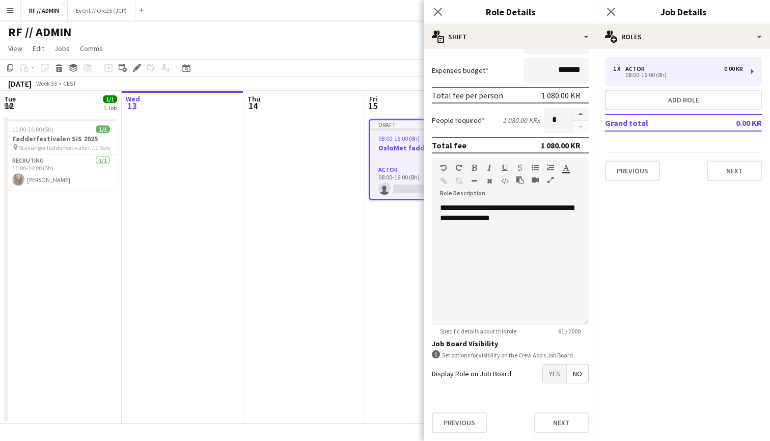
scroll to position [197, 0]
click at [553, 419] on button "Next" at bounding box center [561, 422] width 55 height 20
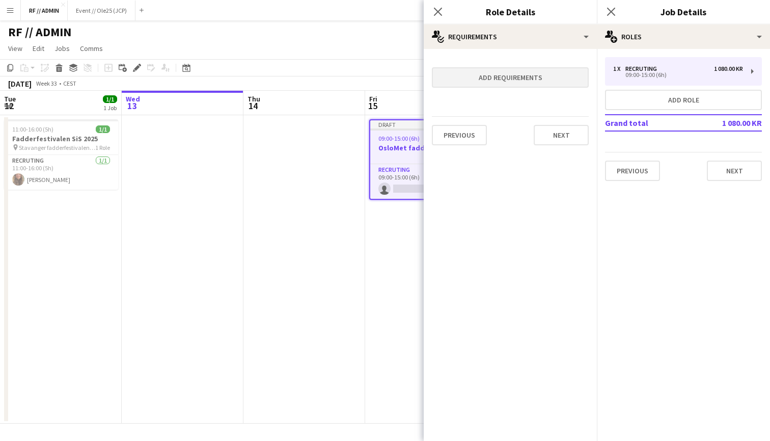
click at [520, 77] on button "Add requirements" at bounding box center [510, 77] width 157 height 20
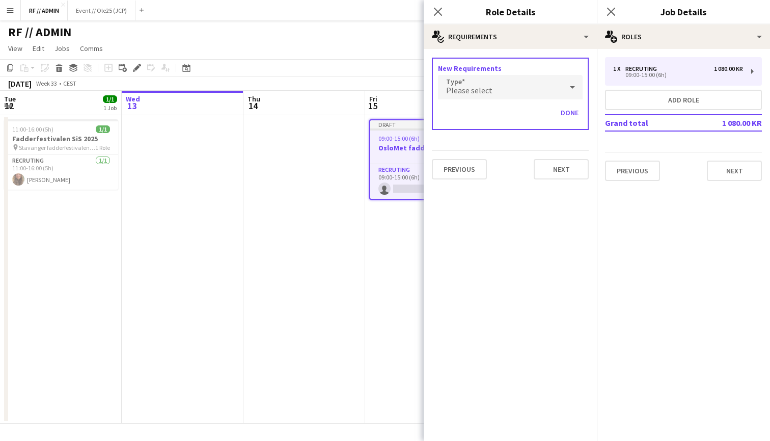
click at [526, 88] on div "Please select" at bounding box center [500, 87] width 124 height 24
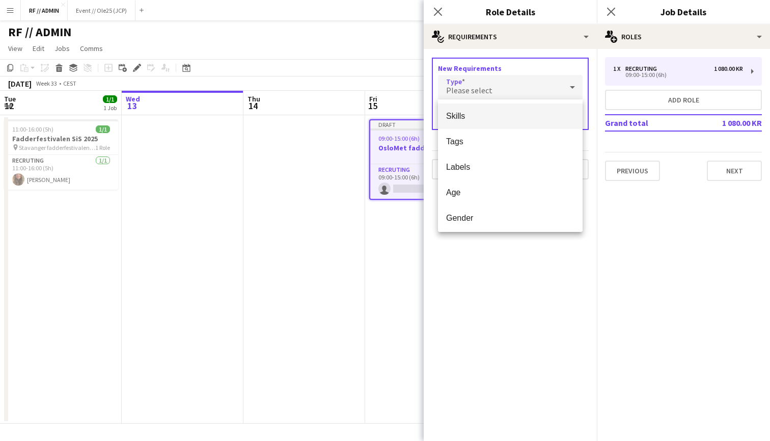
click at [531, 86] on div at bounding box center [385, 220] width 770 height 441
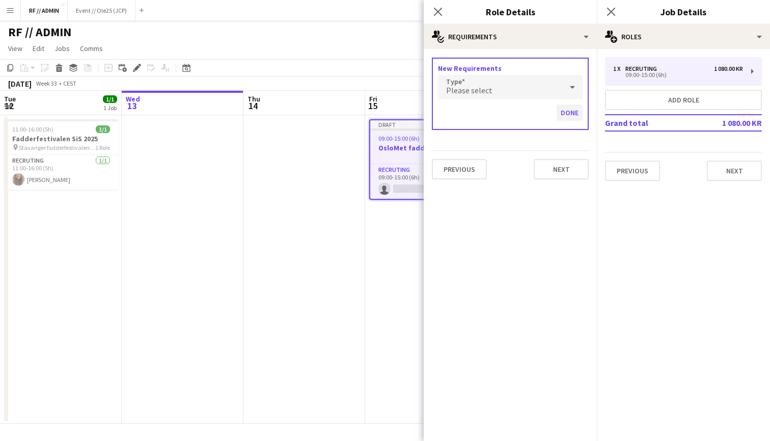
click at [575, 112] on button "Done" at bounding box center [570, 112] width 26 height 16
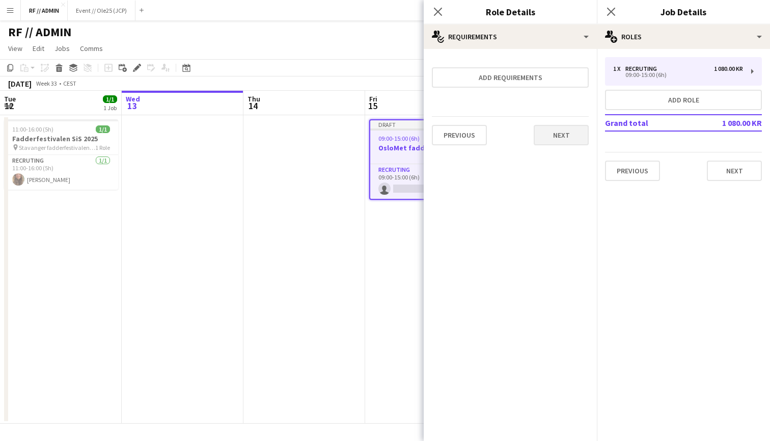
click at [566, 133] on button "Next" at bounding box center [561, 135] width 55 height 20
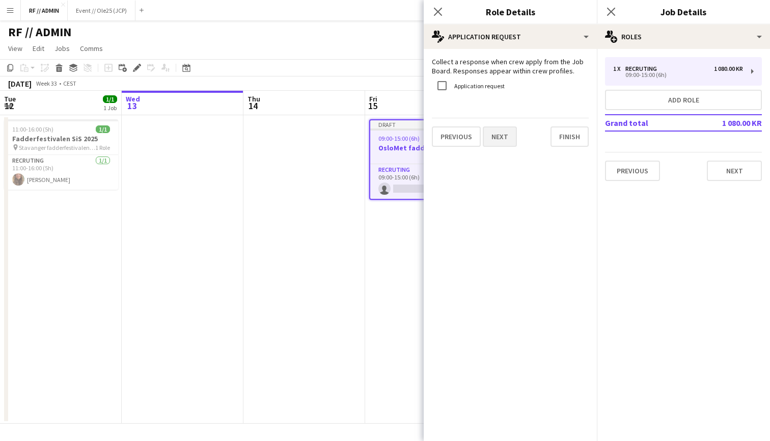
click at [507, 136] on button "Next" at bounding box center [500, 136] width 34 height 20
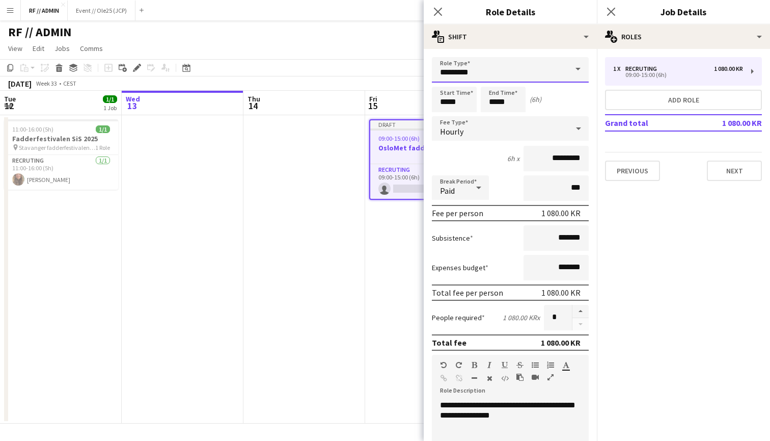
click at [480, 74] on input "*********" at bounding box center [510, 69] width 157 height 25
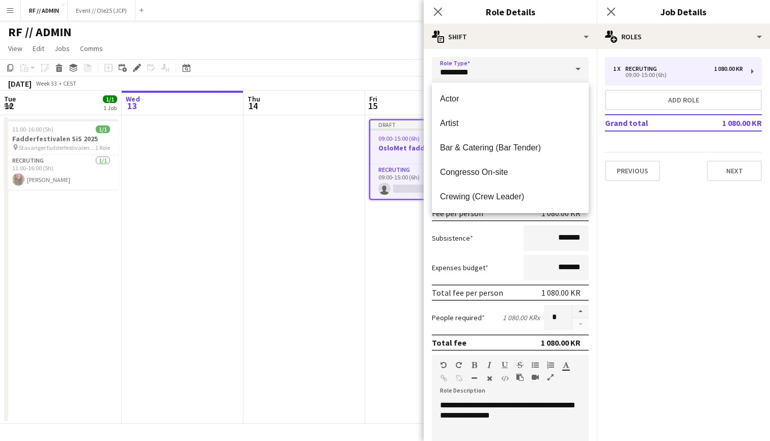
click at [527, 49] on div "**********" at bounding box center [510, 343] width 173 height 589
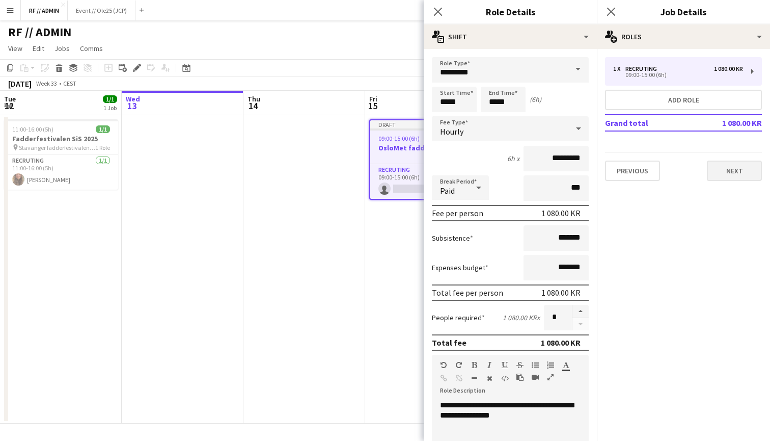
click at [733, 166] on button "Next" at bounding box center [734, 171] width 55 height 20
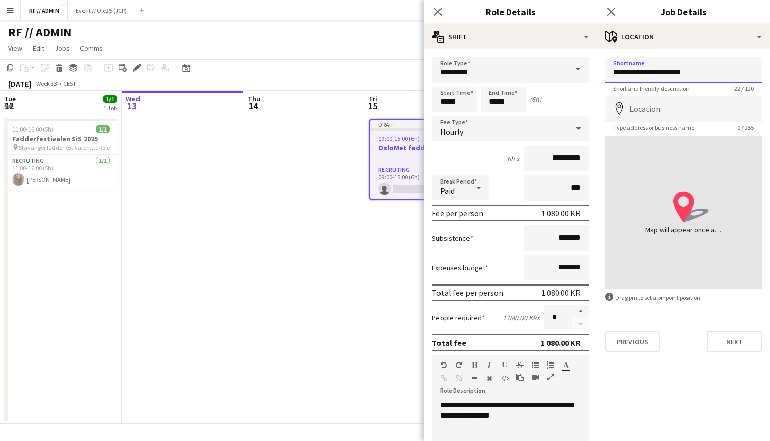
type input "**********"
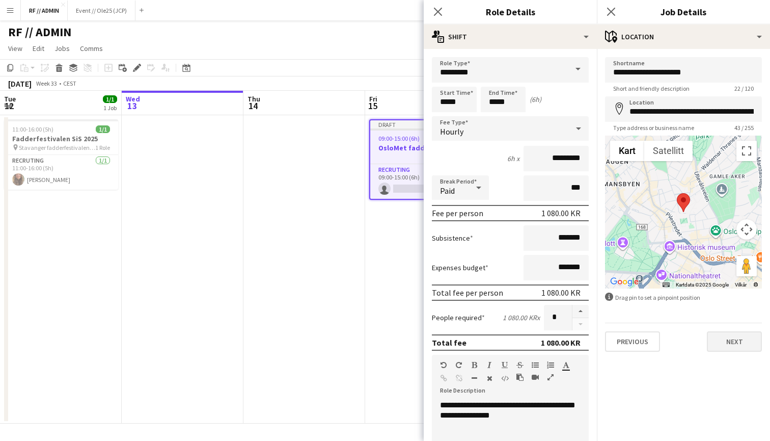
click at [734, 337] on button "Next" at bounding box center [734, 341] width 55 height 20
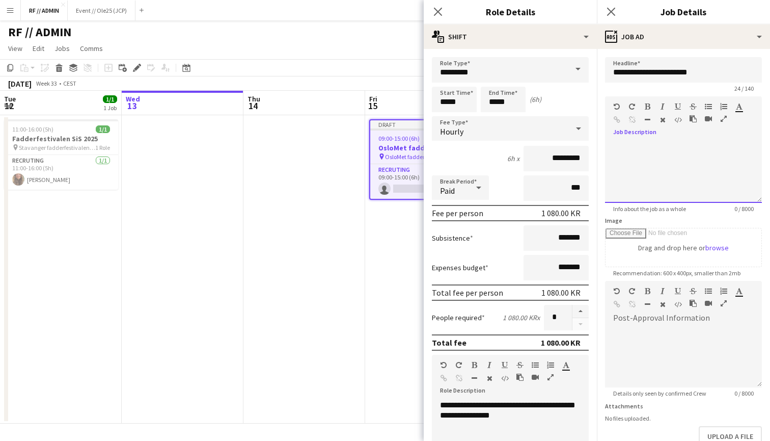
click at [687, 152] on div at bounding box center [683, 172] width 157 height 61
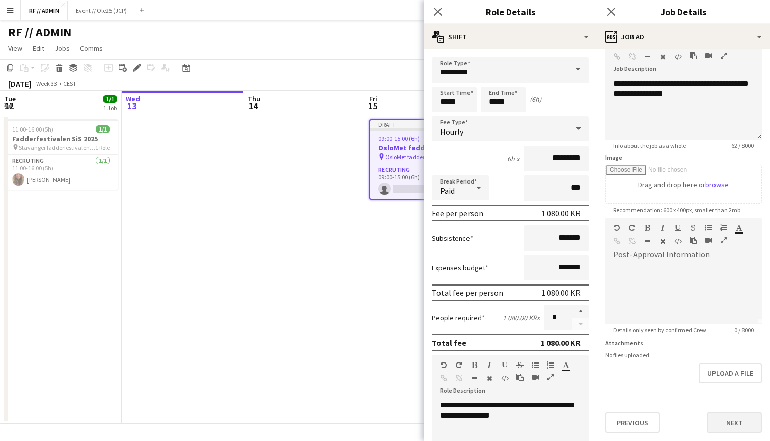
click at [739, 415] on button "Next" at bounding box center [734, 422] width 55 height 20
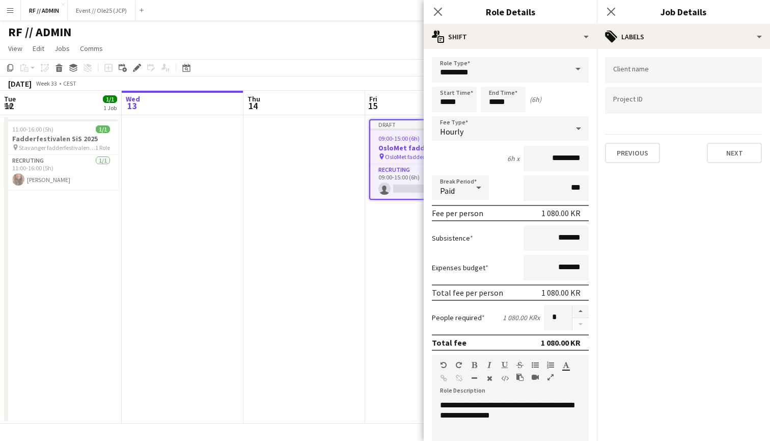
click at [658, 71] on input "Type to search client labels..." at bounding box center [684, 70] width 141 height 9
click at [715, 150] on button "Next" at bounding box center [734, 153] width 55 height 20
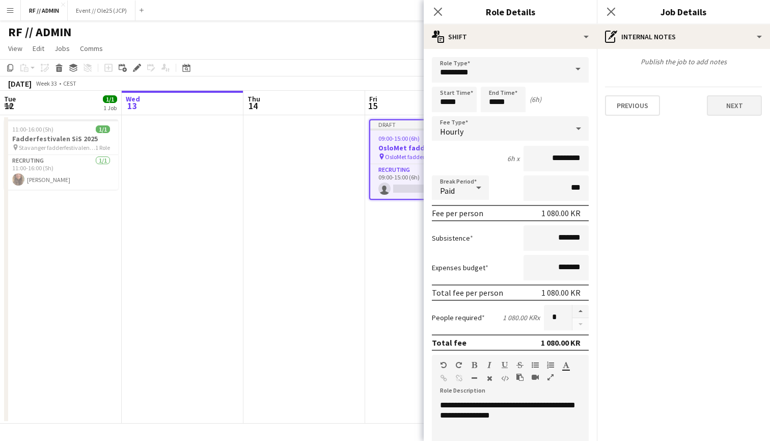
click at [722, 100] on button "Next" at bounding box center [734, 105] width 55 height 20
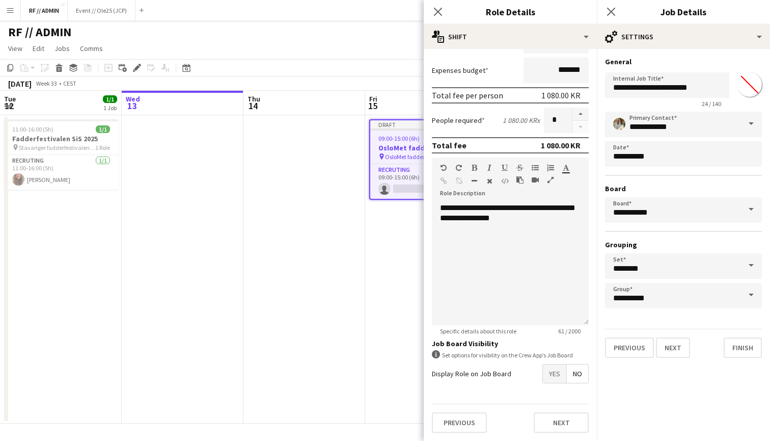
scroll to position [197, 0]
click at [556, 418] on button "Next" at bounding box center [561, 422] width 55 height 20
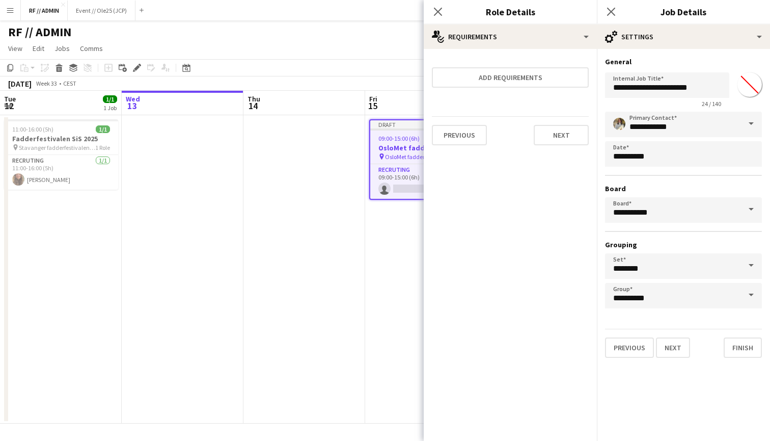
scroll to position [0, 0]
click at [563, 143] on button "Next" at bounding box center [561, 135] width 55 height 20
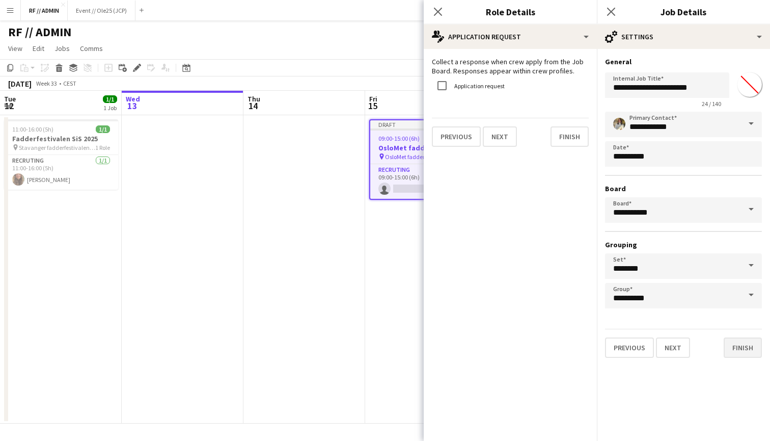
click at [743, 353] on button "Finish" at bounding box center [743, 347] width 38 height 20
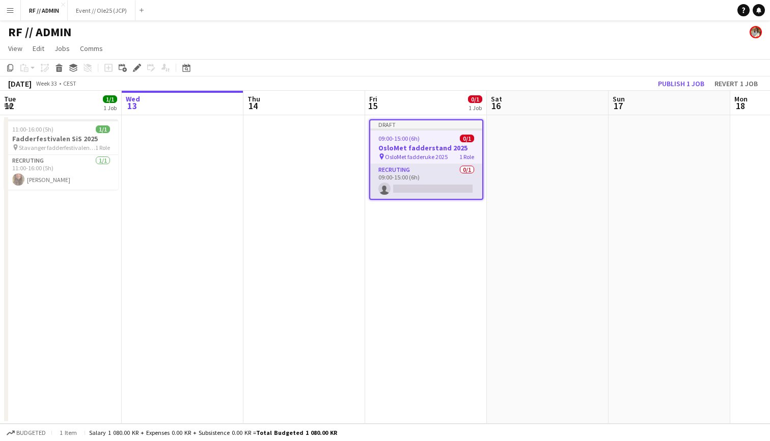
click at [430, 174] on app-card-role "Recruting 0/1 09:00-15:00 (6h) single-neutral-actions" at bounding box center [426, 181] width 112 height 35
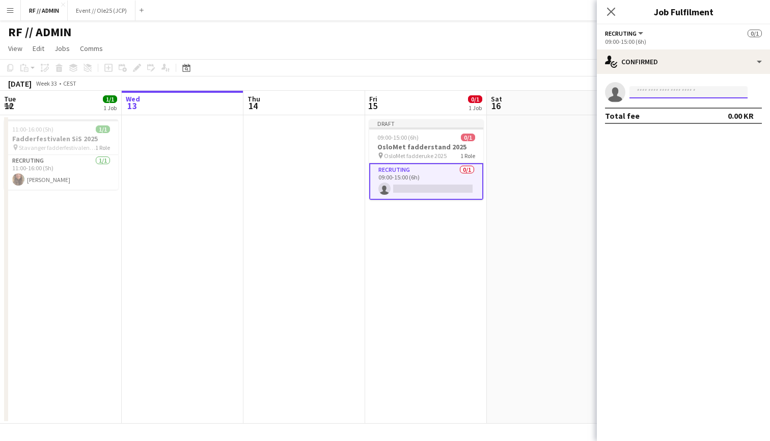
click at [676, 92] on input at bounding box center [689, 92] width 118 height 12
type input "*"
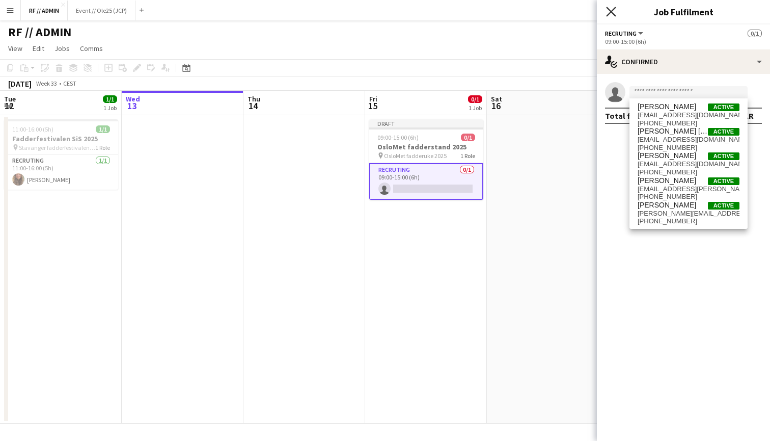
click at [610, 11] on icon "Close pop-in" at bounding box center [611, 12] width 10 height 10
